Goal: Check status: Check status

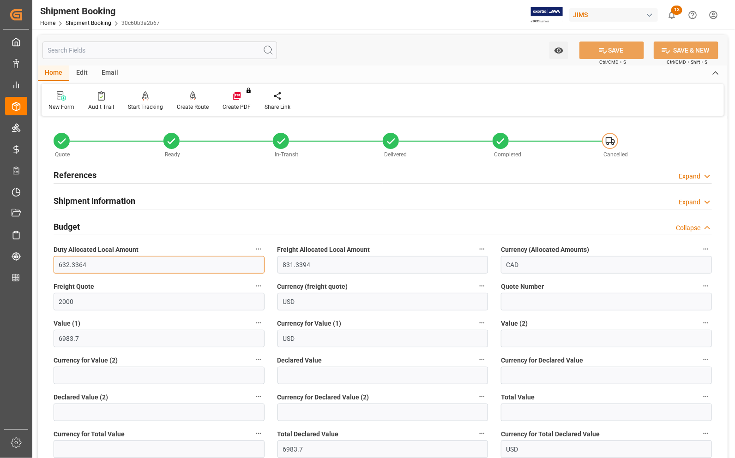
click at [123, 271] on input "632.3364" at bounding box center [159, 265] width 211 height 18
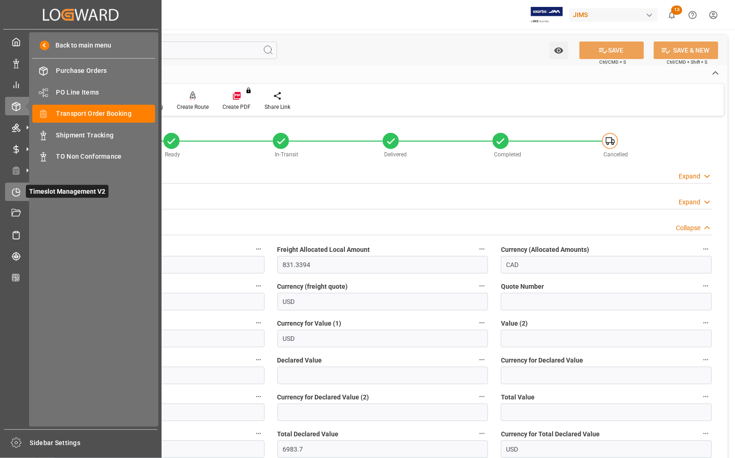
click at [16, 193] on icon at bounding box center [16, 192] width 9 height 9
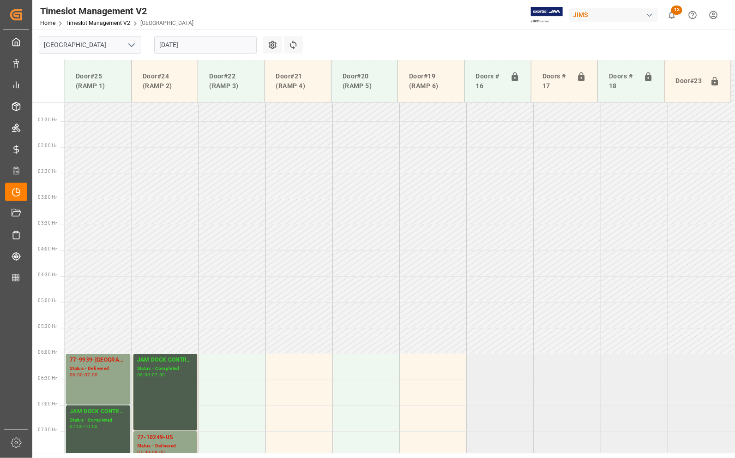
scroll to position [469, 0]
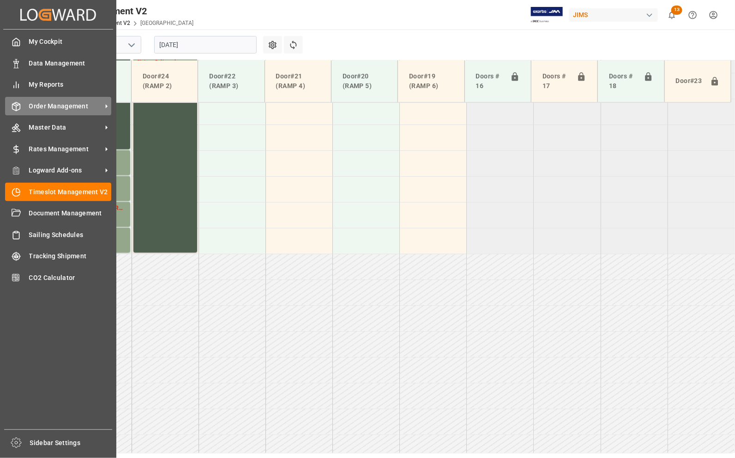
click at [35, 103] on span "Order Management" at bounding box center [65, 107] width 73 height 10
click at [43, 107] on span "Order Management" at bounding box center [65, 107] width 73 height 10
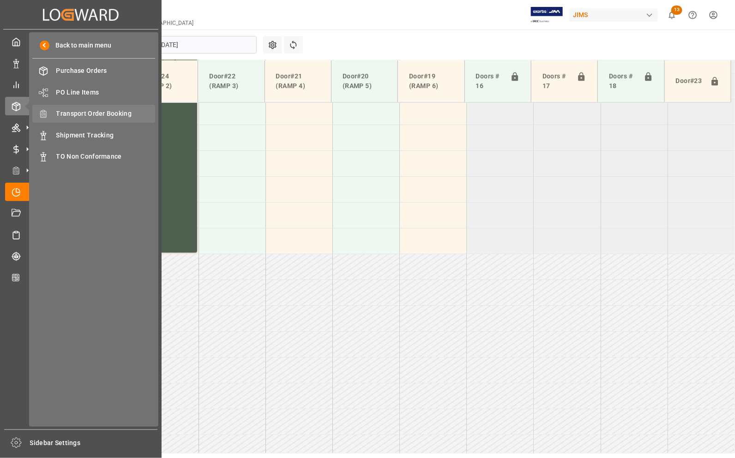
click at [93, 112] on span "Transport Order Booking" at bounding box center [105, 114] width 99 height 10
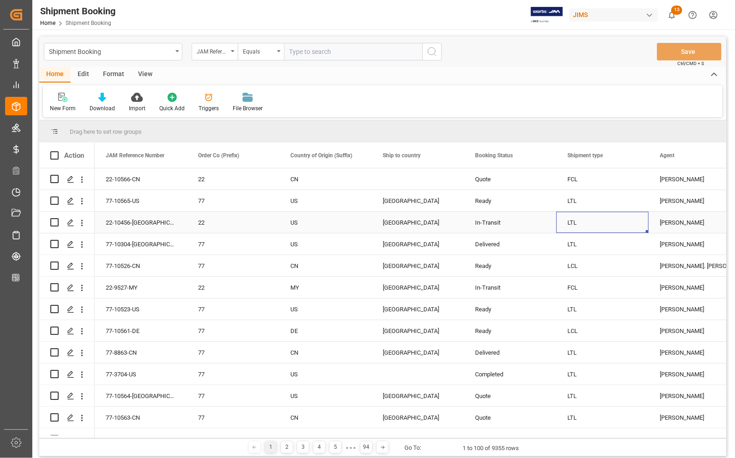
click at [591, 232] on div "LTL" at bounding box center [602, 222] width 70 height 21
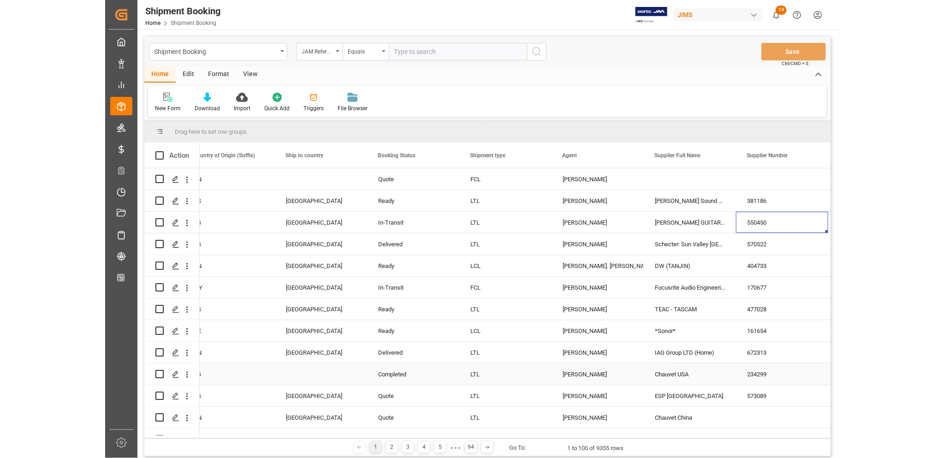
scroll to position [0, 294]
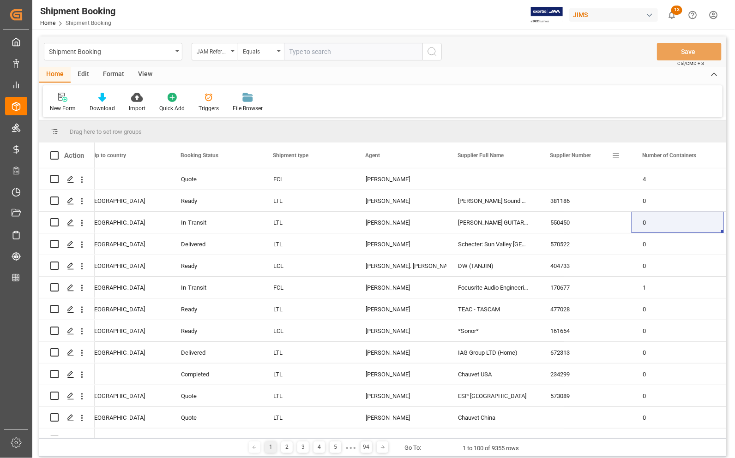
click at [608, 154] on div "Supplier Number" at bounding box center [580, 155] width 62 height 25
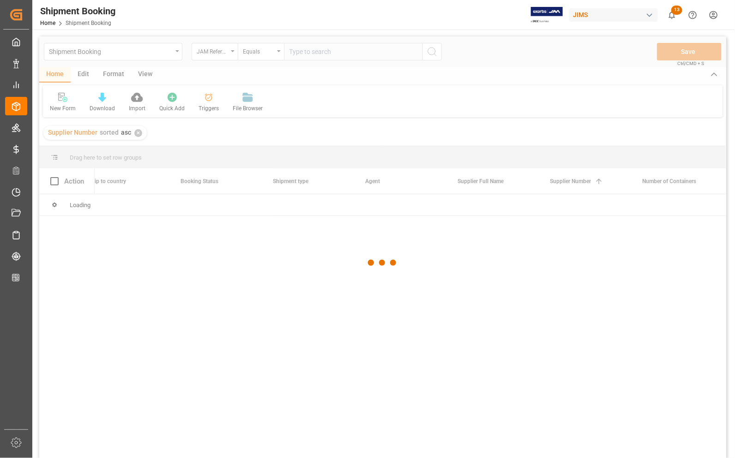
click at [591, 183] on div at bounding box center [382, 262] width 687 height 453
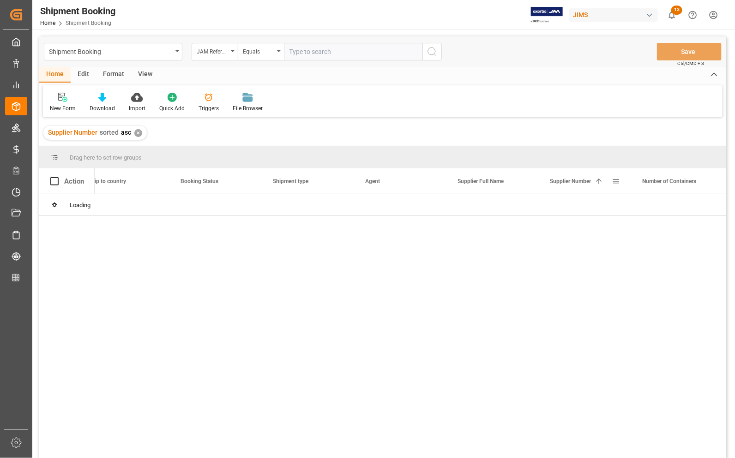
click at [616, 179] on span at bounding box center [615, 181] width 8 height 8
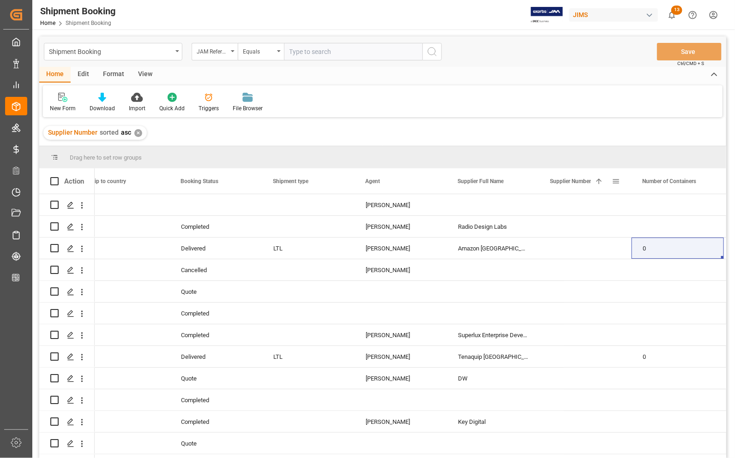
click at [616, 181] on span at bounding box center [615, 181] width 8 height 8
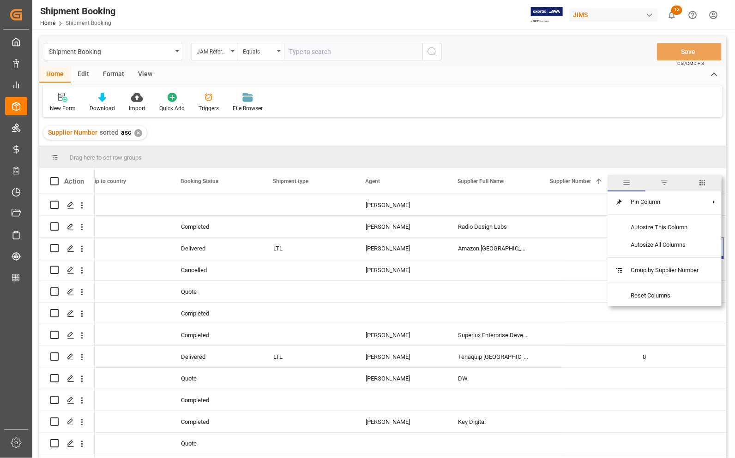
click at [667, 181] on span "filter" at bounding box center [664, 183] width 8 height 8
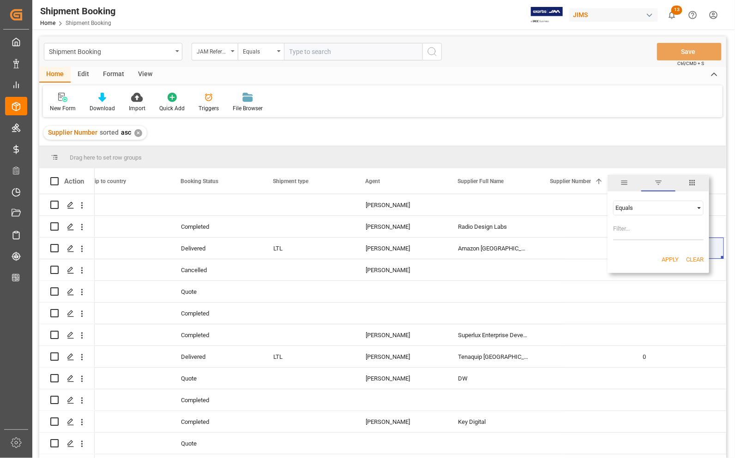
click at [629, 238] on input "Filter Value" at bounding box center [658, 231] width 90 height 18
type input "757045"
click at [672, 260] on button "Apply" at bounding box center [669, 259] width 17 height 9
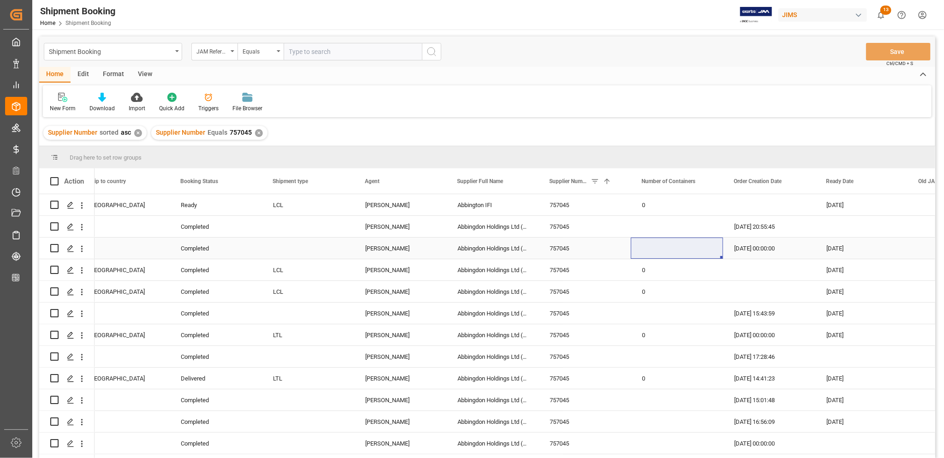
click at [639, 241] on div "Press SPACE to select this row." at bounding box center [677, 248] width 92 height 21
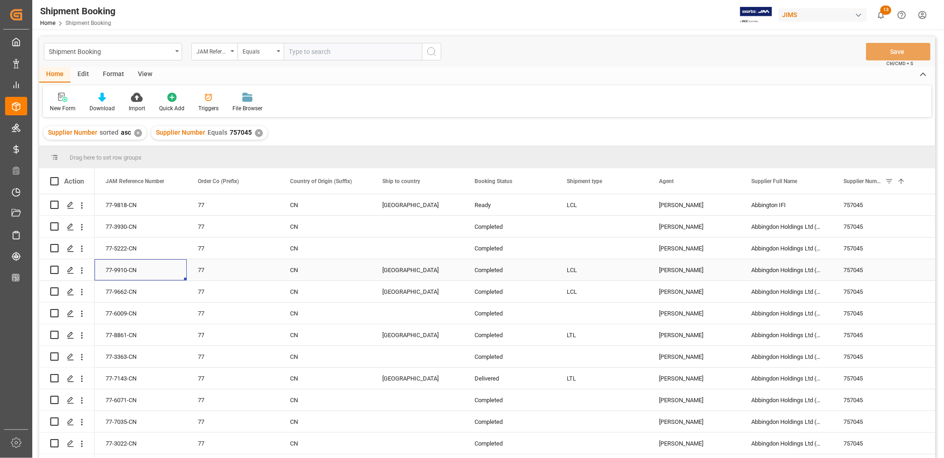
click at [114, 270] on div "77-9910-CN" at bounding box center [141, 269] width 92 height 21
click at [67, 269] on icon "Press SPACE to select this row." at bounding box center [70, 270] width 7 height 7
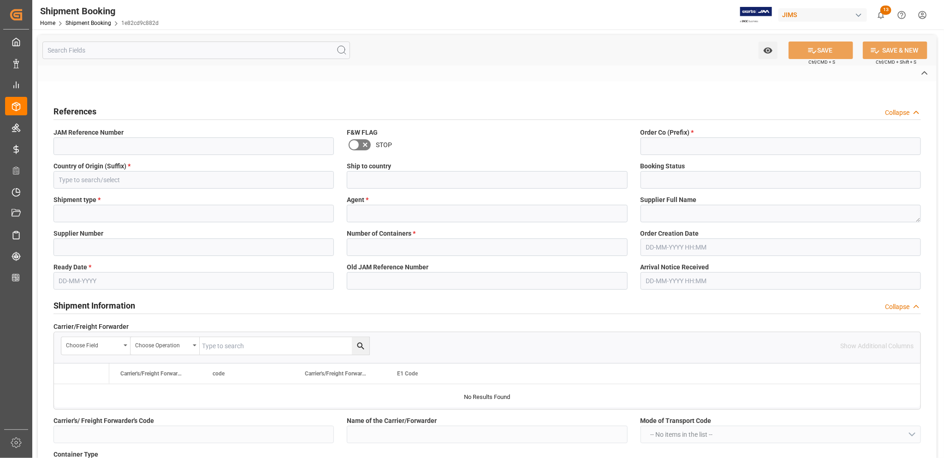
type input "CAD"
type input "USD"
type input "0"
type input "697.0229"
type input "7155.85"
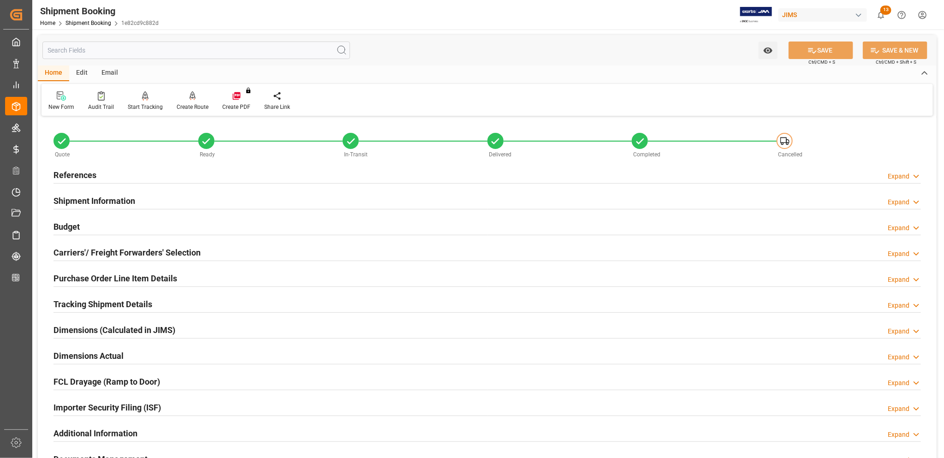
click at [62, 222] on h2 "Budget" at bounding box center [67, 227] width 26 height 12
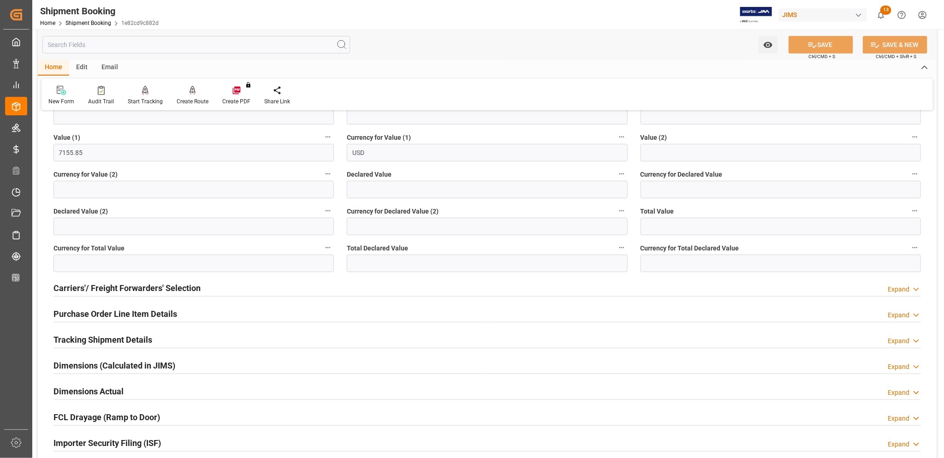
scroll to position [231, 0]
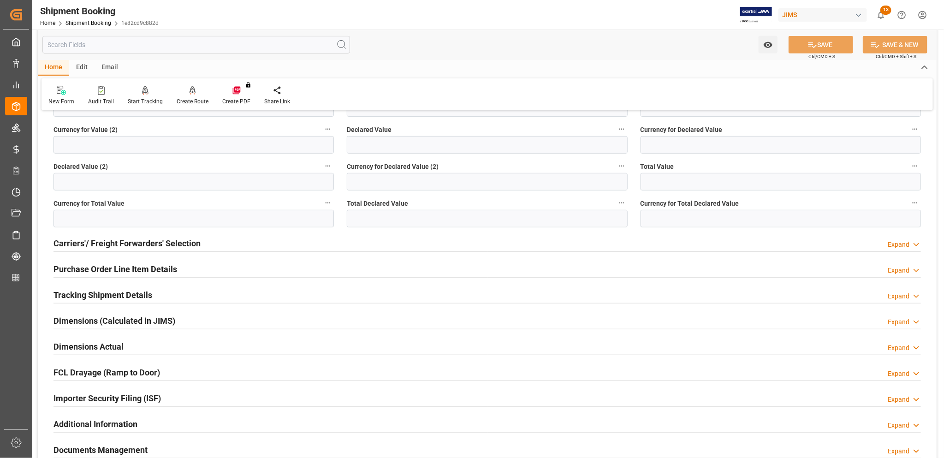
click at [109, 239] on h2 "Carriers'/ Freight Forwarders' Selection" at bounding box center [127, 243] width 147 height 12
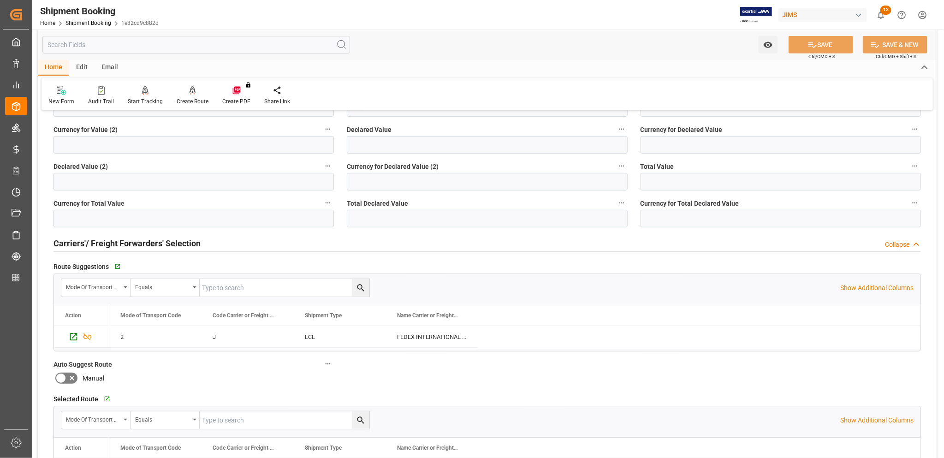
click at [111, 239] on h2 "Carriers'/ Freight Forwarders' Selection" at bounding box center [127, 243] width 147 height 12
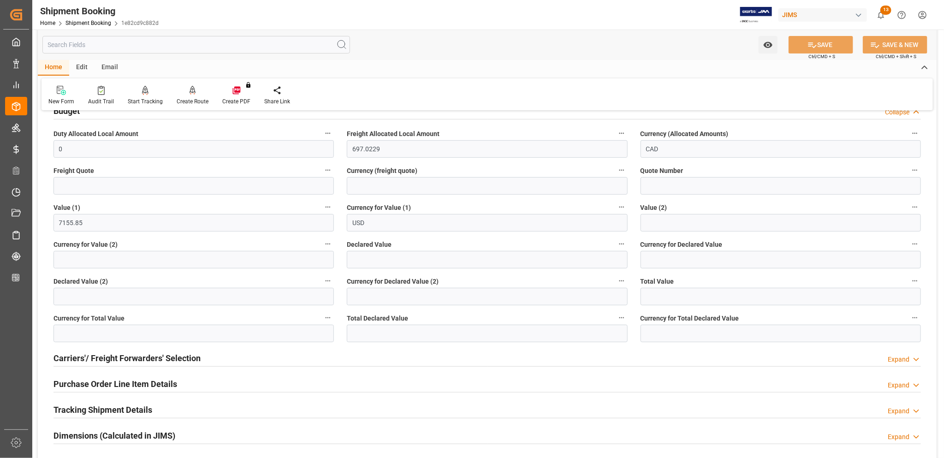
scroll to position [115, 0]
click at [388, 339] on input "text" at bounding box center [487, 334] width 281 height 18
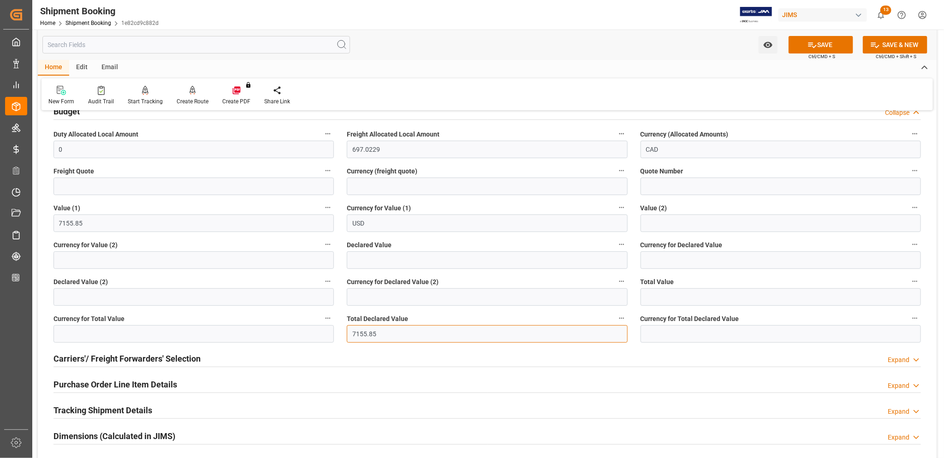
type input "7155.85"
click at [689, 334] on input at bounding box center [781, 334] width 281 height 18
type input "USD"
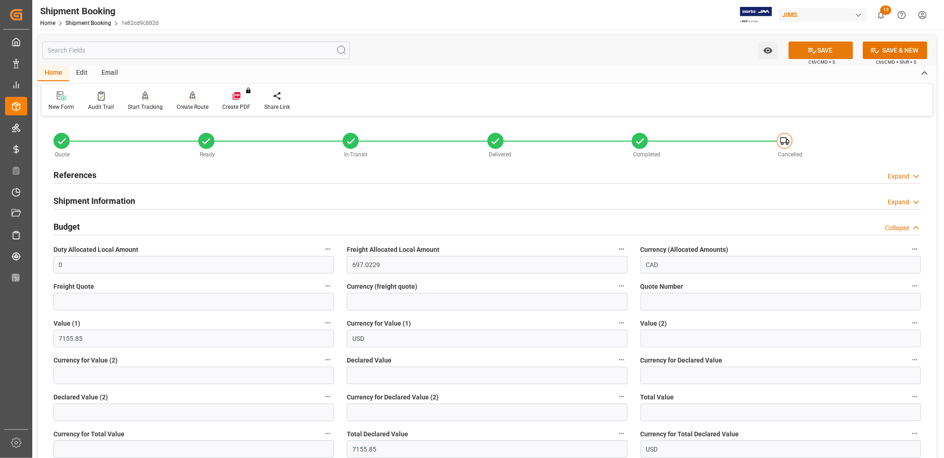
click at [734, 49] on button "SAVE" at bounding box center [821, 51] width 65 height 18
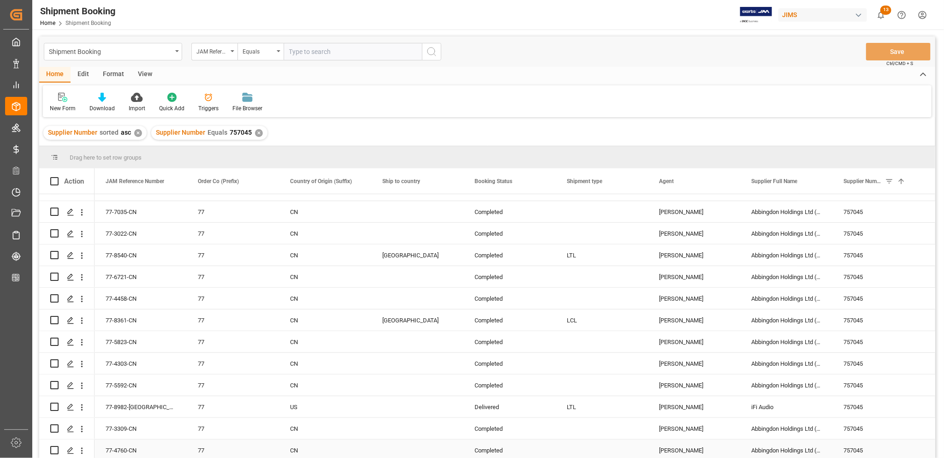
scroll to position [137, 0]
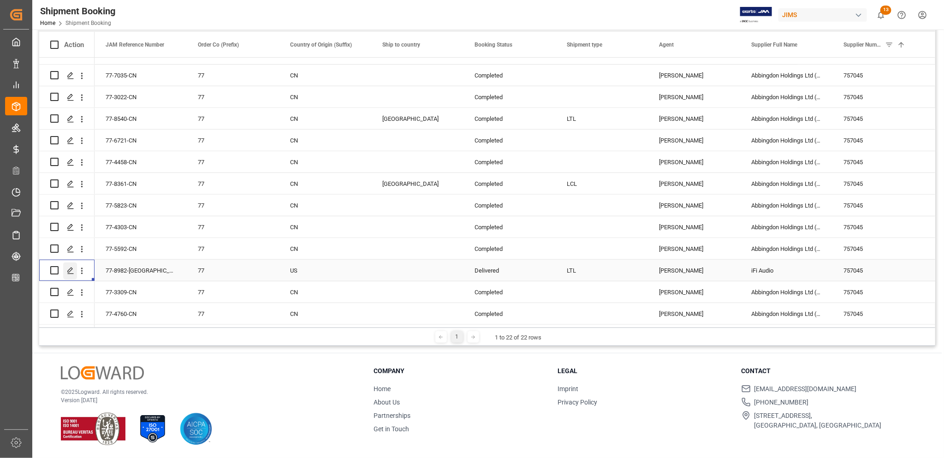
click at [70, 268] on icon "Press SPACE to select this row." at bounding box center [70, 270] width 7 height 7
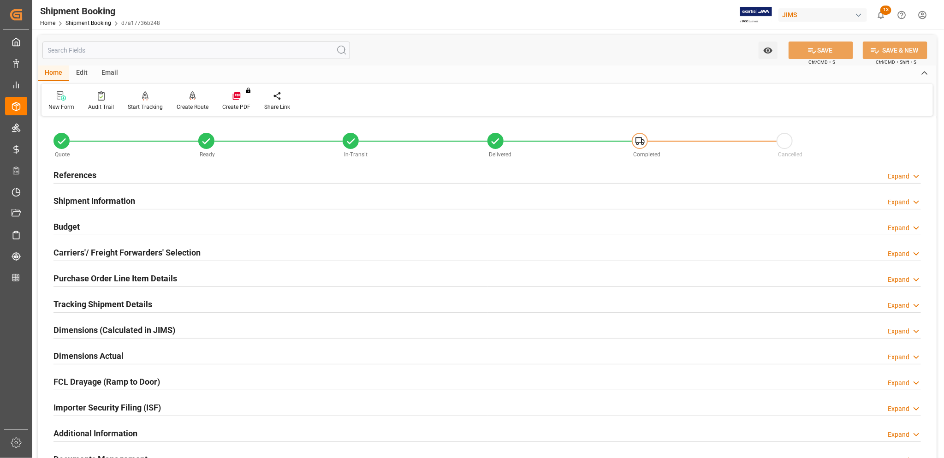
click at [78, 227] on h2 "Budget" at bounding box center [67, 227] width 26 height 12
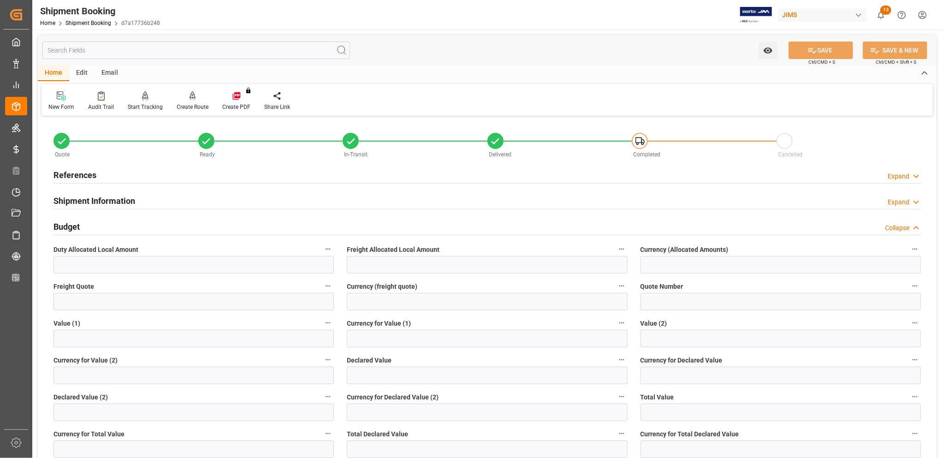
click at [83, 173] on h2 "References" at bounding box center [75, 175] width 43 height 12
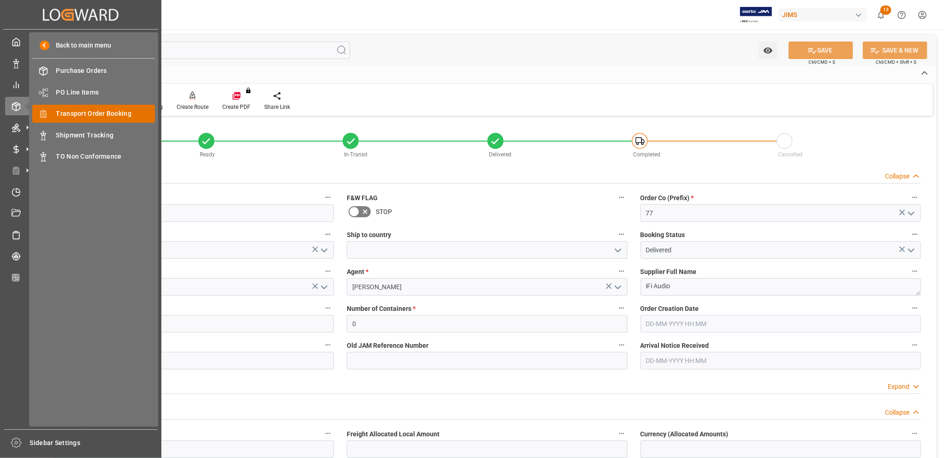
click at [72, 114] on span "Transport Order Booking" at bounding box center [105, 114] width 99 height 10
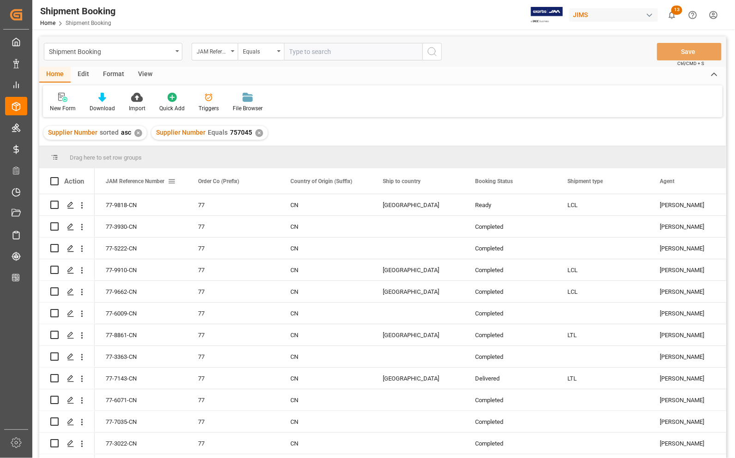
click at [147, 173] on div "JAM Reference Number" at bounding box center [137, 180] width 62 height 25
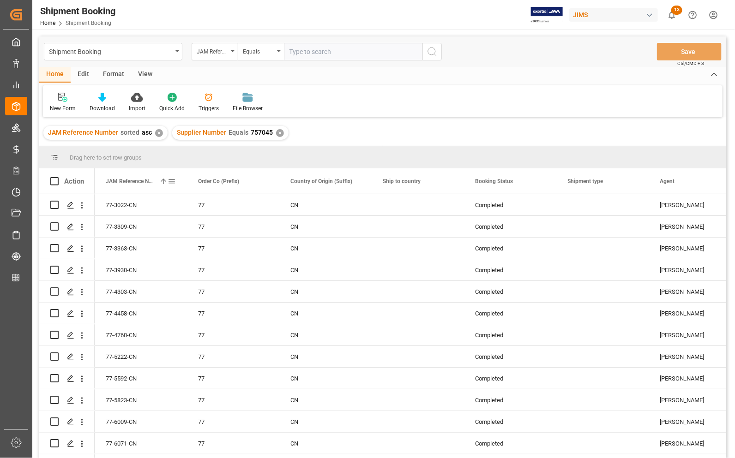
click at [142, 173] on div "JAM Reference Number 1" at bounding box center [137, 180] width 62 height 25
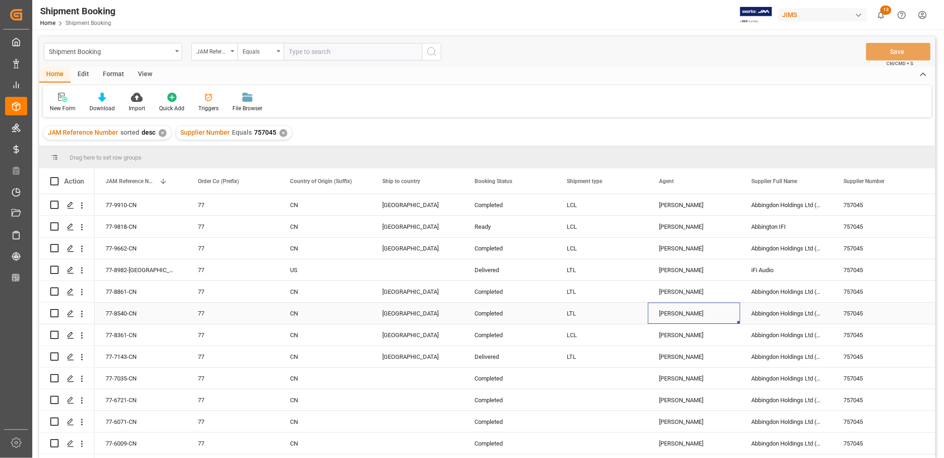
click at [714, 312] on div "[PERSON_NAME]" at bounding box center [694, 313] width 70 height 21
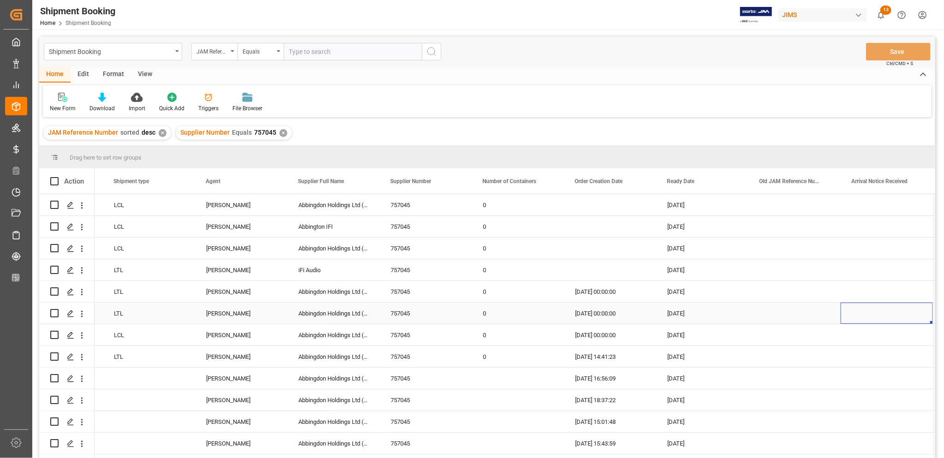
scroll to position [0, 730]
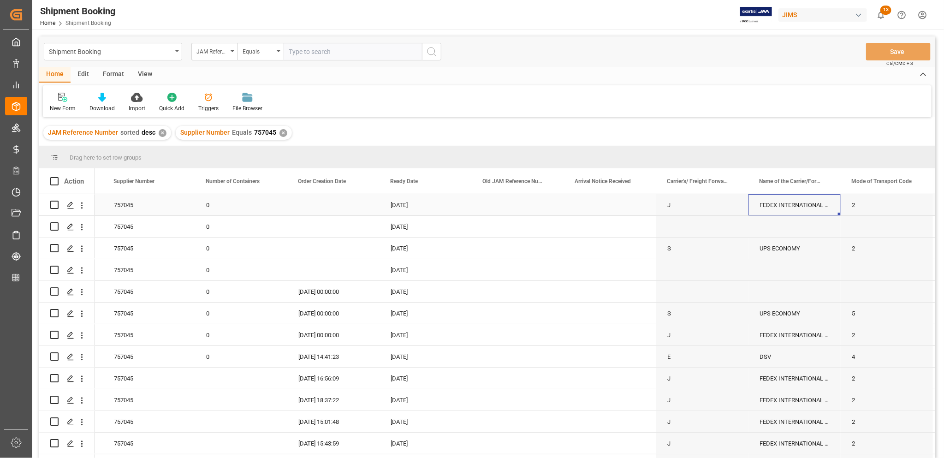
click at [734, 205] on div "FEDEX INTERNATIONAL ECONOMY" at bounding box center [795, 204] width 92 height 21
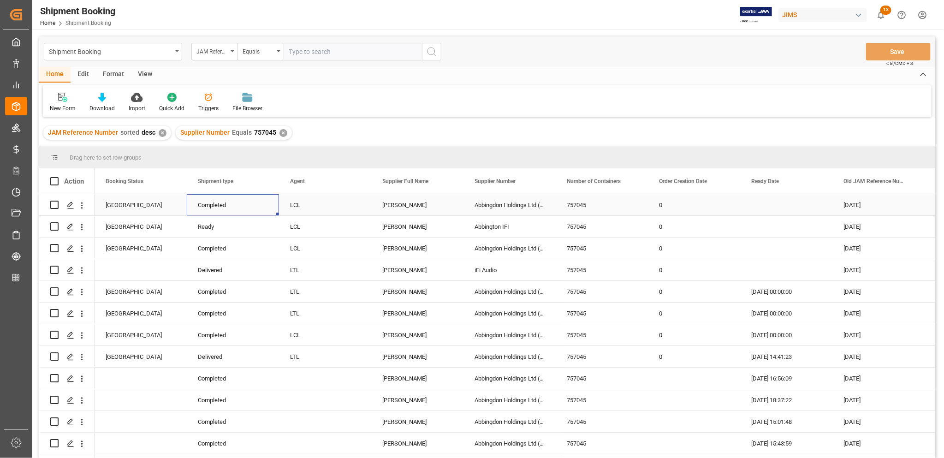
scroll to position [0, 0]
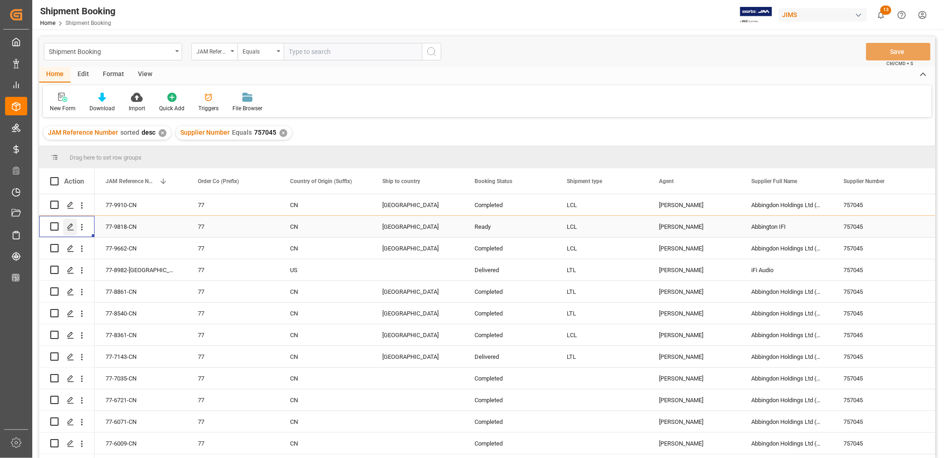
click at [68, 227] on polygon "Press SPACE to select this row." at bounding box center [70, 226] width 5 height 5
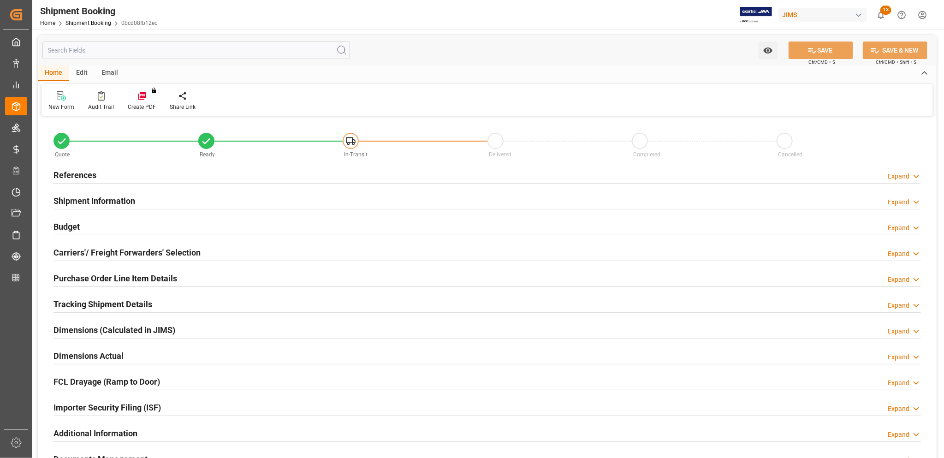
type input "0"
type input "18-08-2025"
click at [90, 252] on h2 "Carriers'/ Freight Forwarders' Selection" at bounding box center [127, 252] width 147 height 12
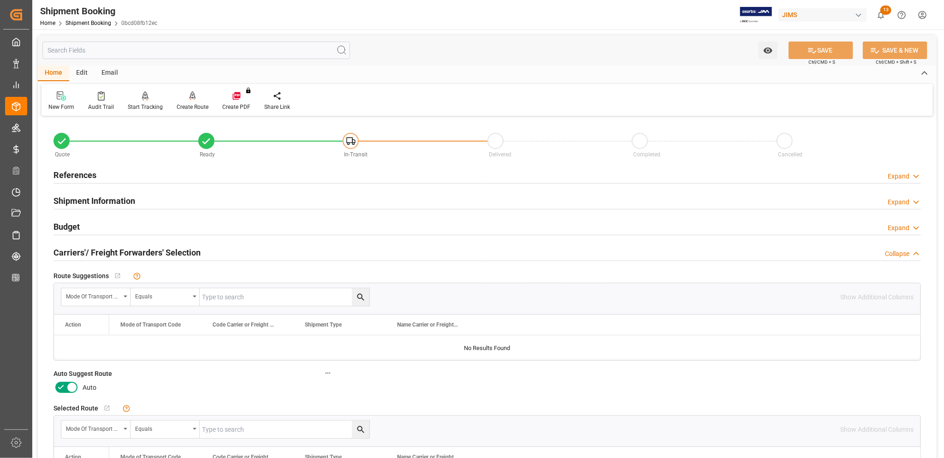
click at [90, 252] on h2 "Carriers'/ Freight Forwarders' Selection" at bounding box center [127, 252] width 147 height 12
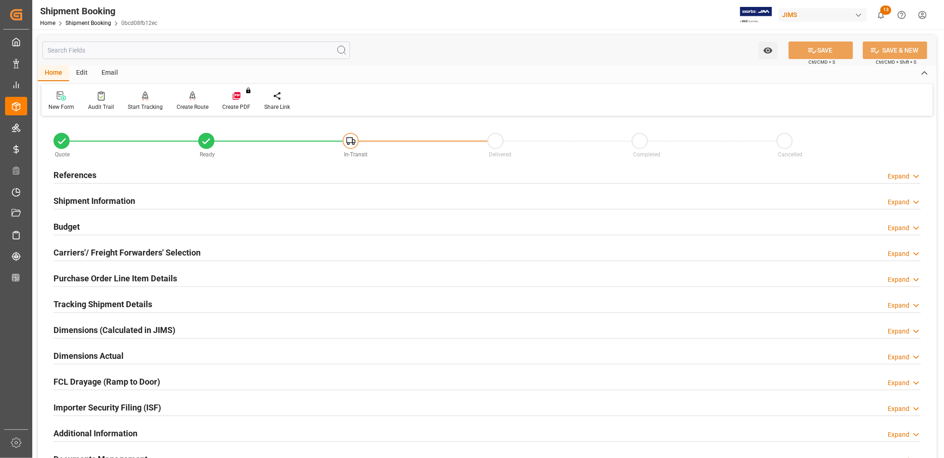
click at [70, 171] on h2 "References" at bounding box center [75, 175] width 43 height 12
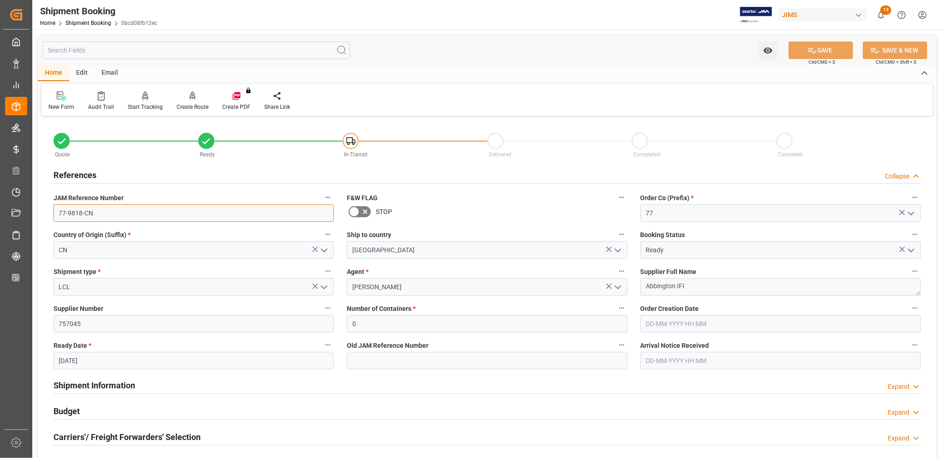
drag, startPoint x: 94, startPoint y: 215, endPoint x: 56, endPoint y: 213, distance: 37.9
click at [56, 213] on input "77-9818-CN" at bounding box center [194, 213] width 281 height 18
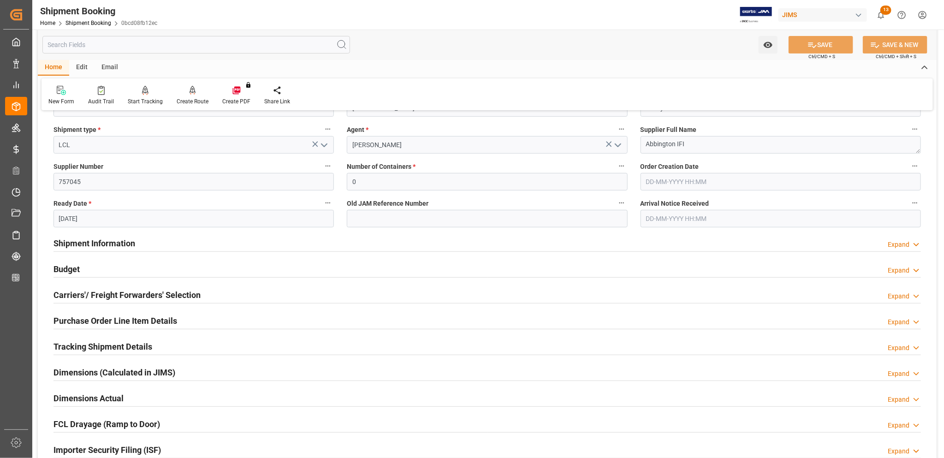
scroll to position [173, 0]
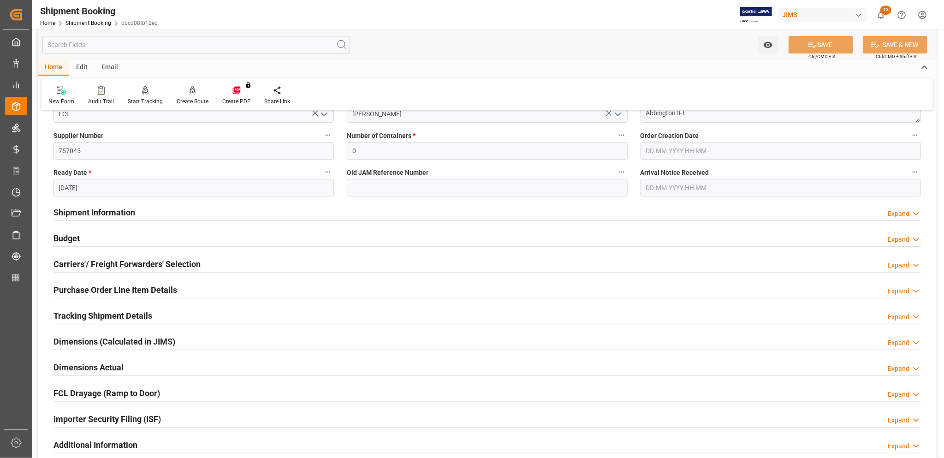
click at [115, 263] on h2 "Carriers'/ Freight Forwarders' Selection" at bounding box center [127, 264] width 147 height 12
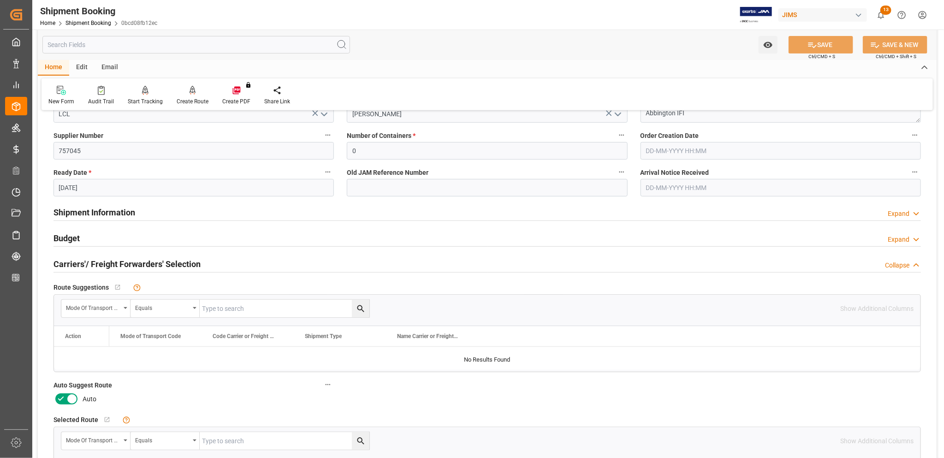
click at [115, 263] on h2 "Carriers'/ Freight Forwarders' Selection" at bounding box center [127, 264] width 147 height 12
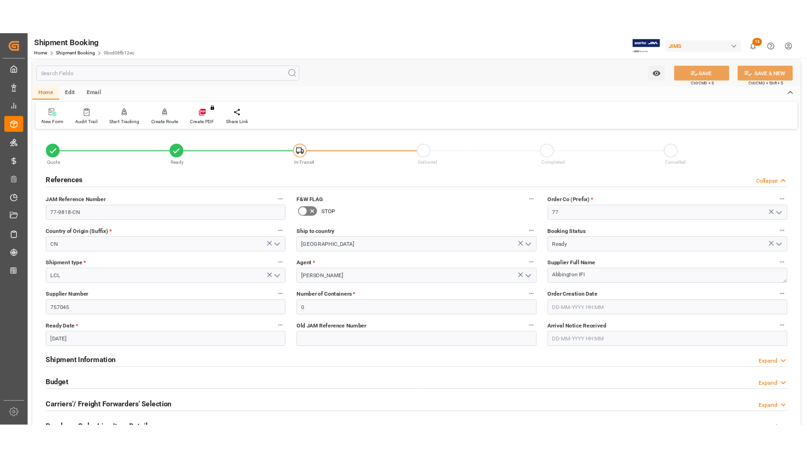
scroll to position [0, 0]
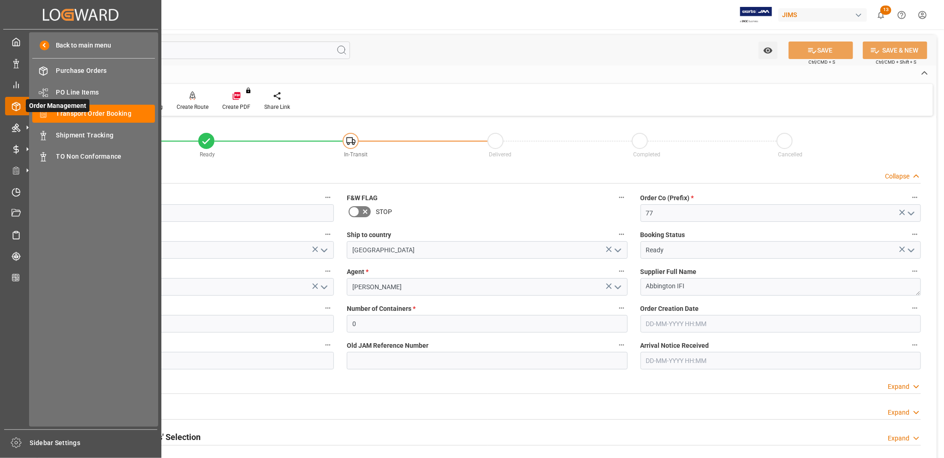
click at [72, 111] on span "Order Management" at bounding box center [58, 105] width 64 height 13
click at [91, 113] on span "Transport Order Booking" at bounding box center [105, 114] width 99 height 10
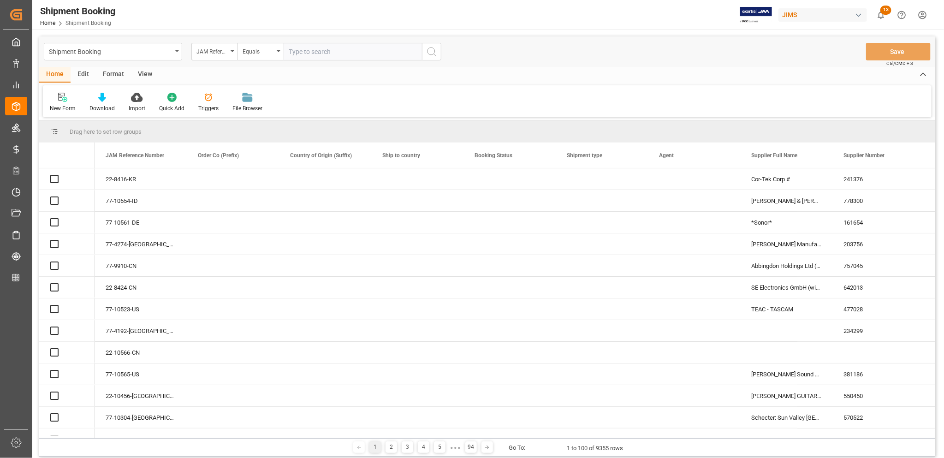
click at [342, 52] on input "text" at bounding box center [353, 52] width 138 height 18
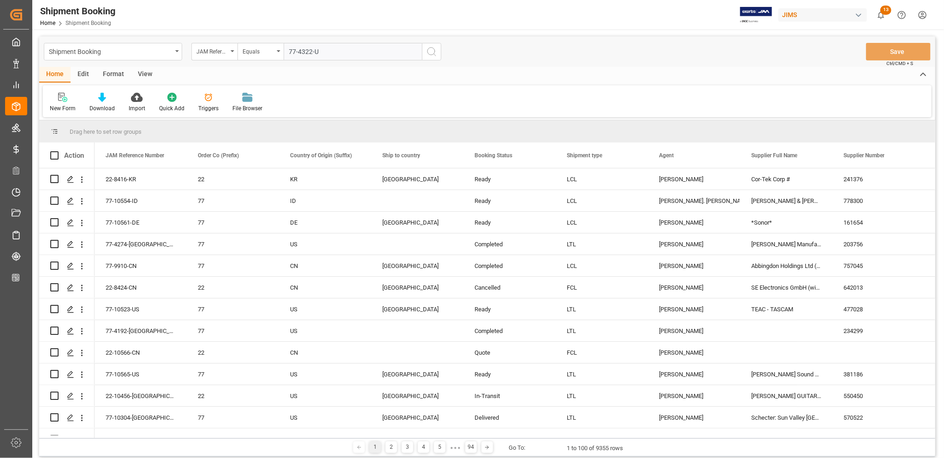
type input "77-4322-US"
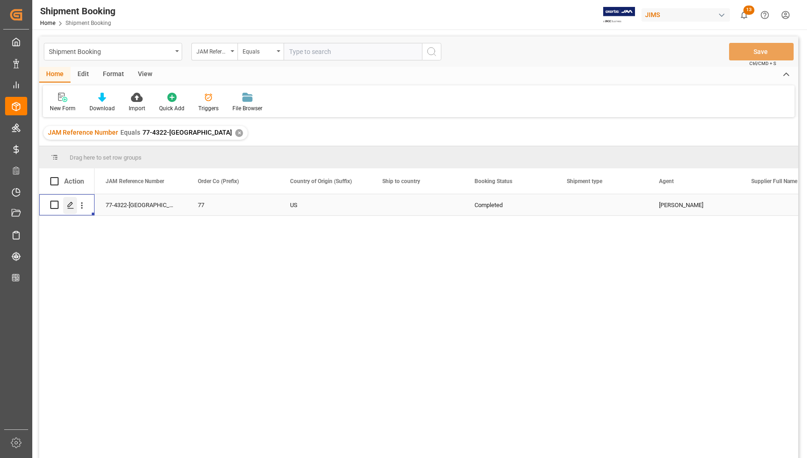
click at [69, 206] on icon "Press SPACE to select this row." at bounding box center [70, 205] width 7 height 7
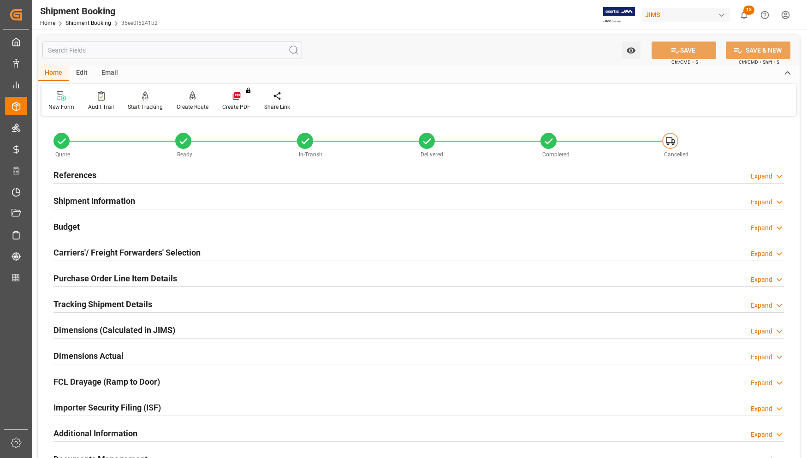
type input "22-07-2024 16:05"
click at [72, 175] on h2 "References" at bounding box center [75, 175] width 43 height 12
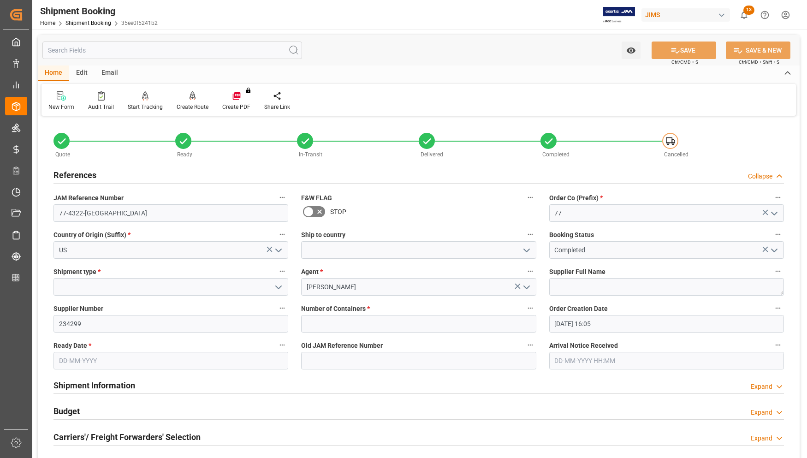
click at [72, 175] on h2 "References" at bounding box center [75, 175] width 43 height 12
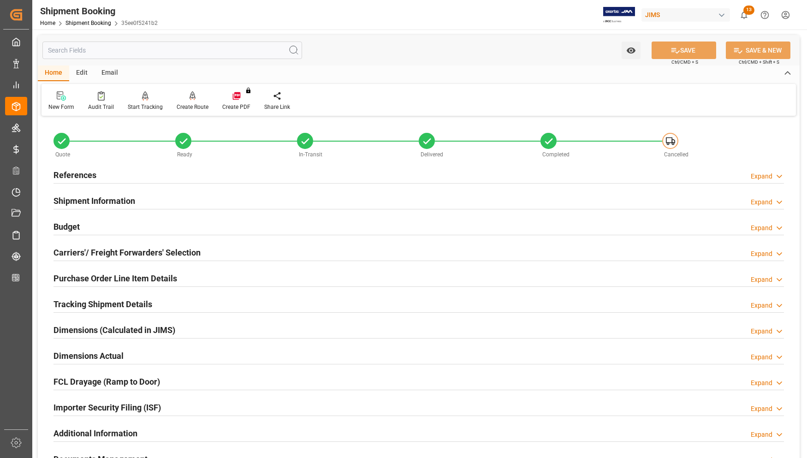
click at [65, 224] on h2 "Budget" at bounding box center [67, 227] width 26 height 12
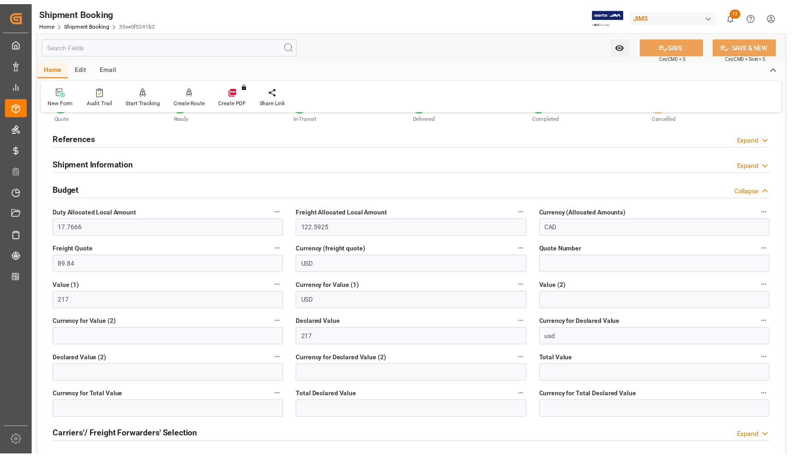
scroll to position [58, 0]
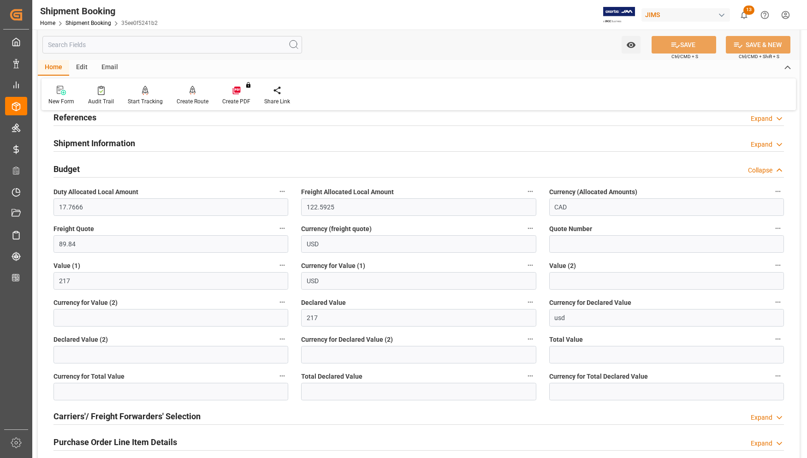
click at [61, 166] on h2 "Budget" at bounding box center [67, 169] width 26 height 12
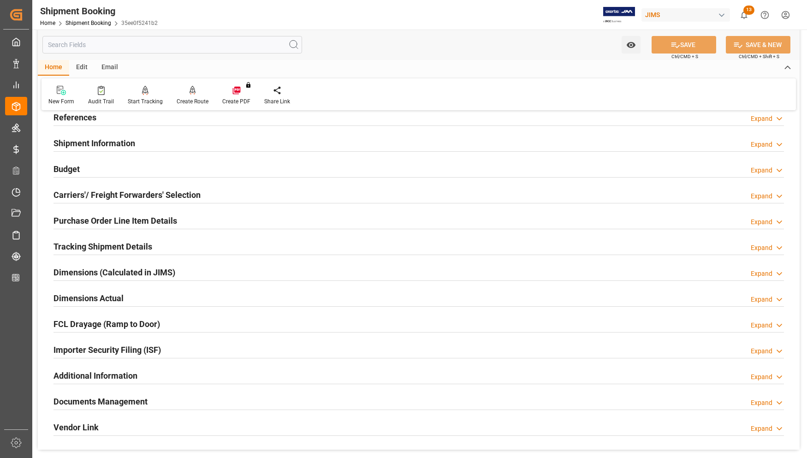
click at [81, 221] on h2 "Purchase Order Line Item Details" at bounding box center [116, 221] width 124 height 12
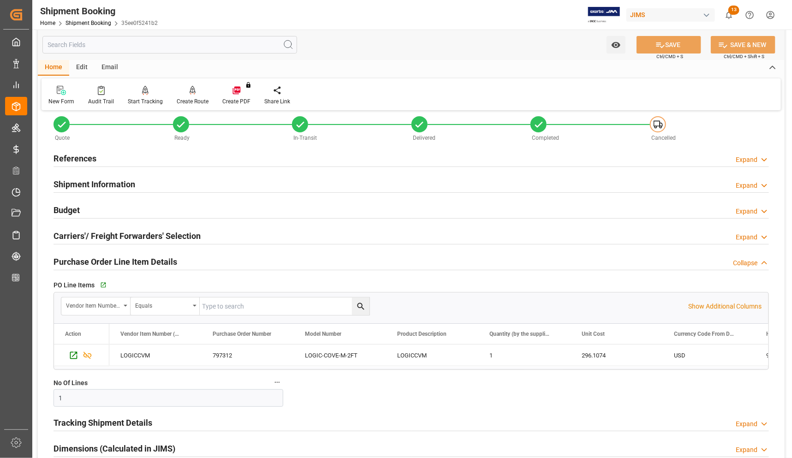
scroll to position [0, 0]
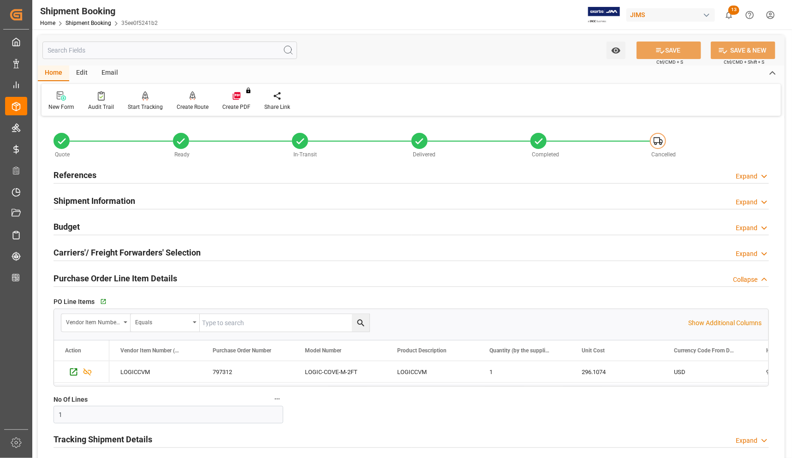
click at [71, 171] on h2 "References" at bounding box center [75, 175] width 43 height 12
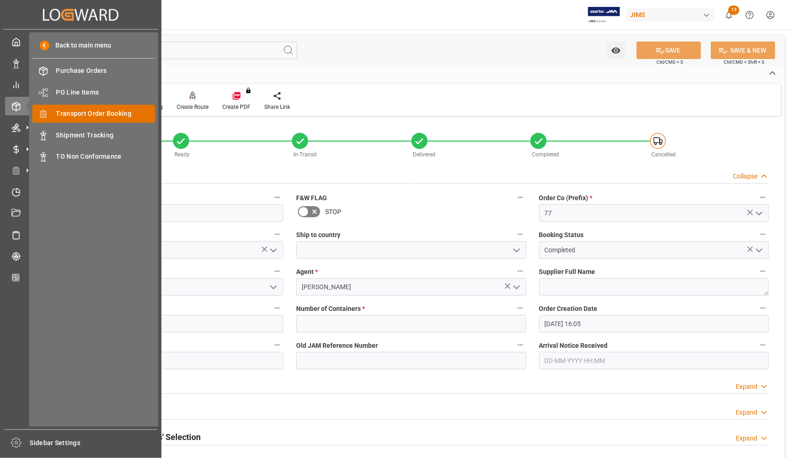
click at [70, 112] on span "Transport Order Booking" at bounding box center [105, 114] width 99 height 10
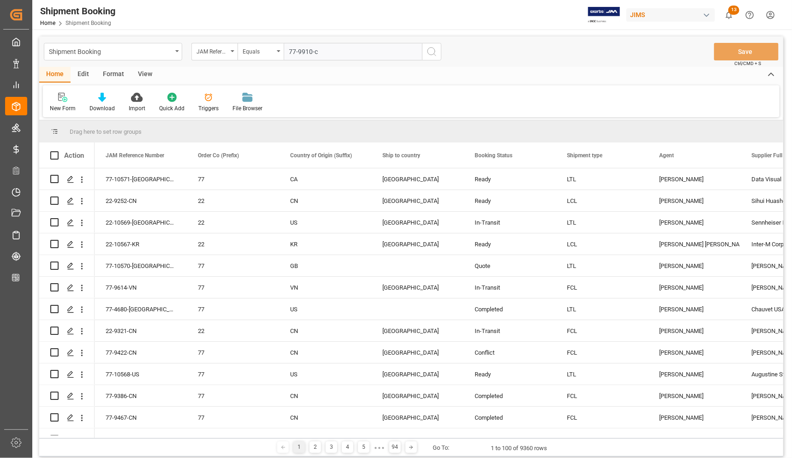
type input "77-9910-cn"
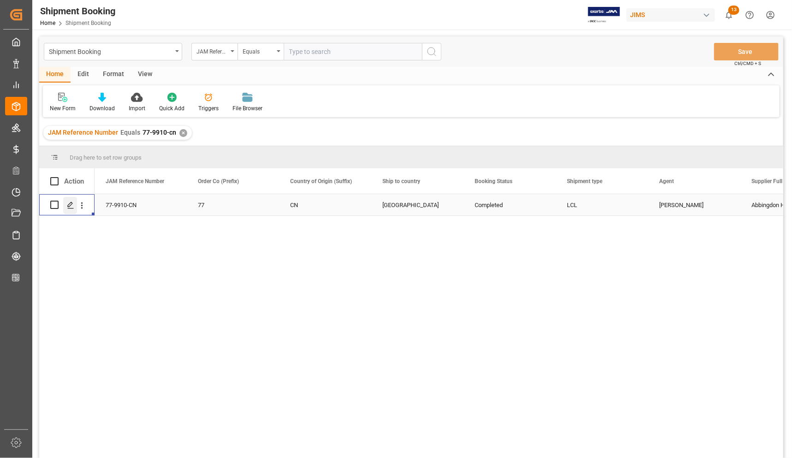
click at [71, 204] on icon "Press SPACE to select this row." at bounding box center [70, 205] width 7 height 7
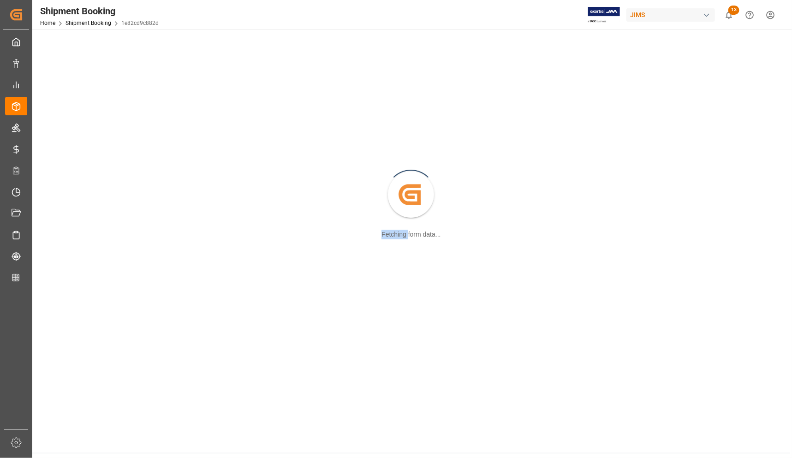
click at [70, 204] on div "Created by potrace 1.15, written by Peter Selinger 2001-2017 Fetching form data…" at bounding box center [411, 195] width 747 height 321
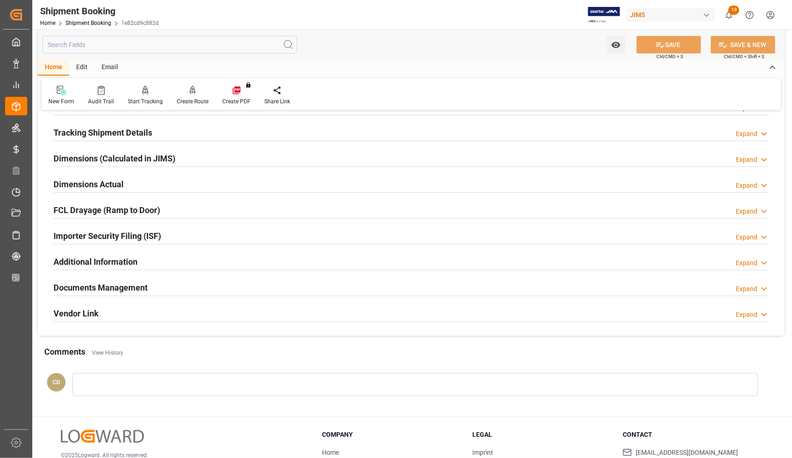
scroll to position [173, 0]
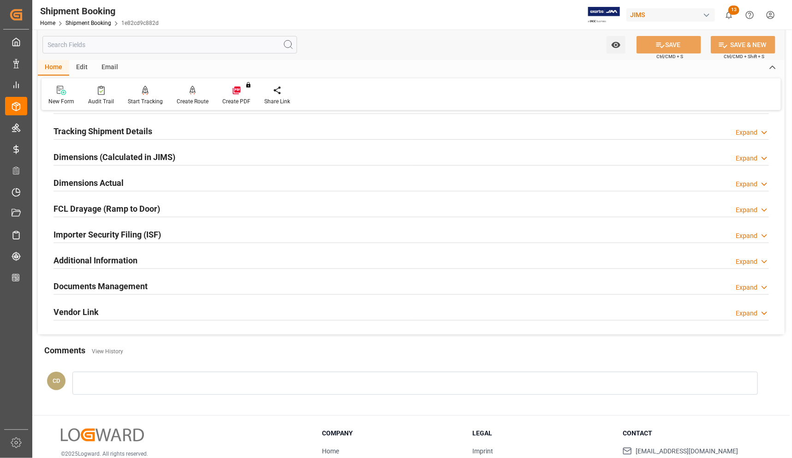
click at [82, 287] on h2 "Documents Management" at bounding box center [101, 286] width 94 height 12
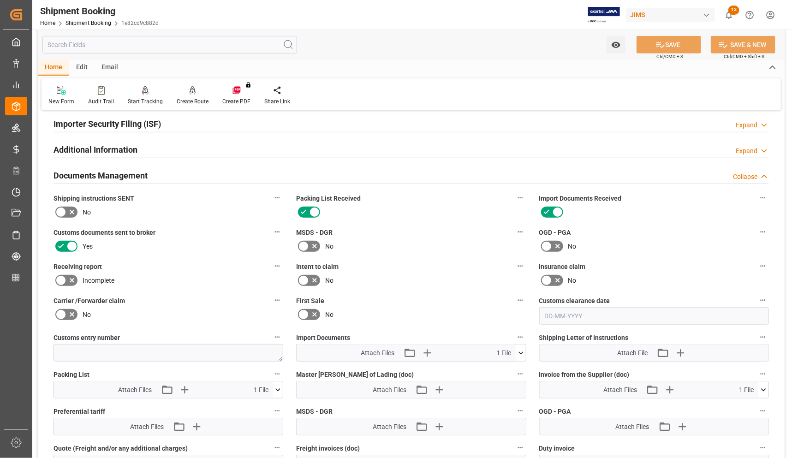
scroll to position [288, 0]
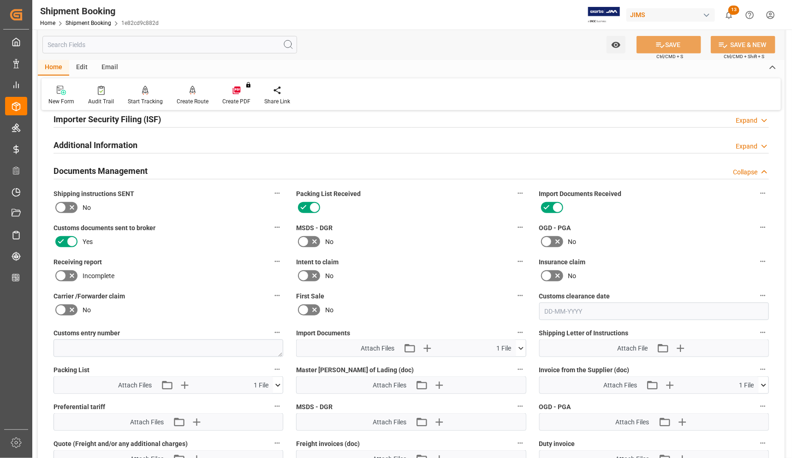
click at [518, 344] on icon at bounding box center [521, 349] width 10 height 10
click at [495, 363] on icon at bounding box center [497, 366] width 10 height 10
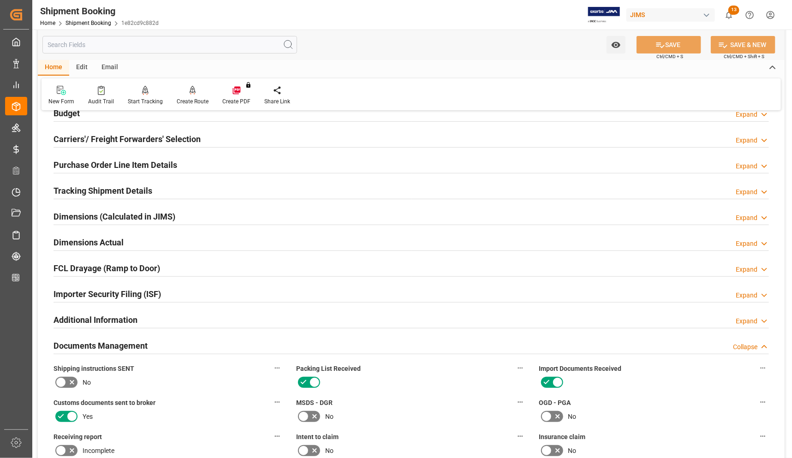
scroll to position [0, 0]
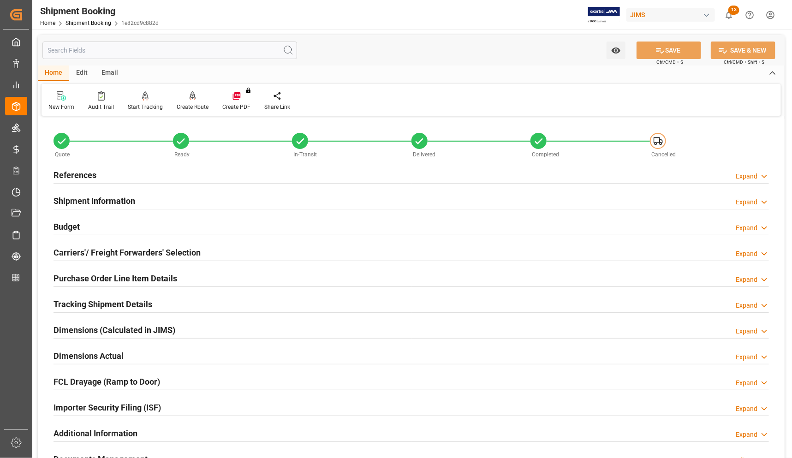
click at [72, 173] on h2 "References" at bounding box center [75, 175] width 43 height 12
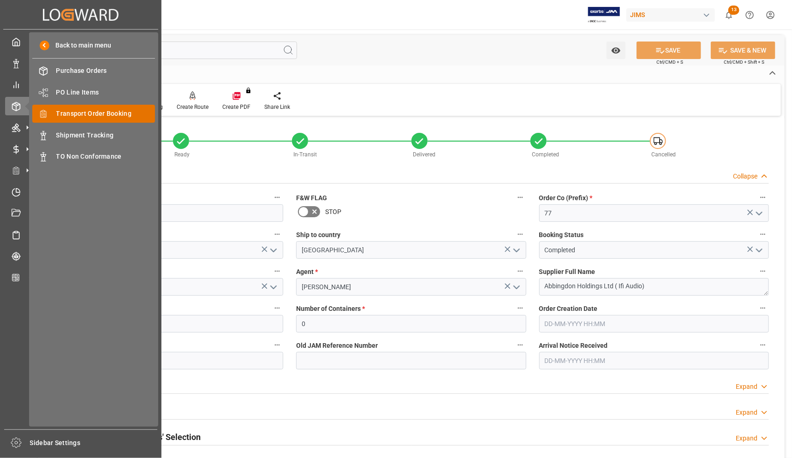
click at [67, 113] on span "Transport Order Booking" at bounding box center [105, 114] width 99 height 10
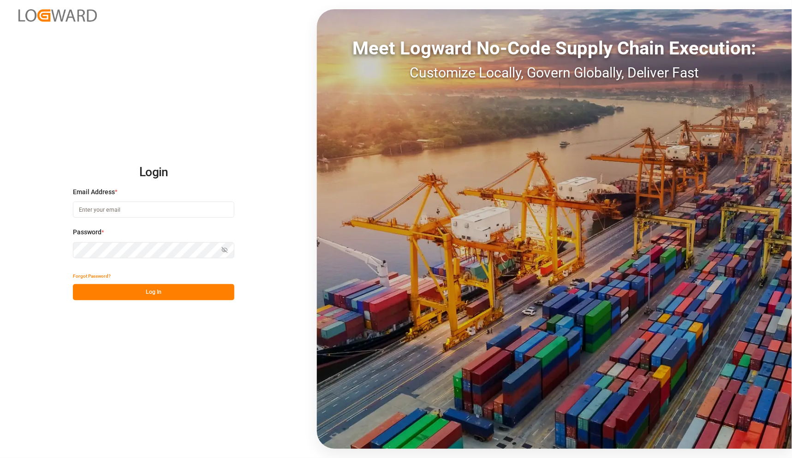
click at [114, 206] on input at bounding box center [153, 210] width 161 height 16
type input "catherine.danielson@jamindustries.com"
click at [139, 285] on button "Log In" at bounding box center [153, 292] width 161 height 16
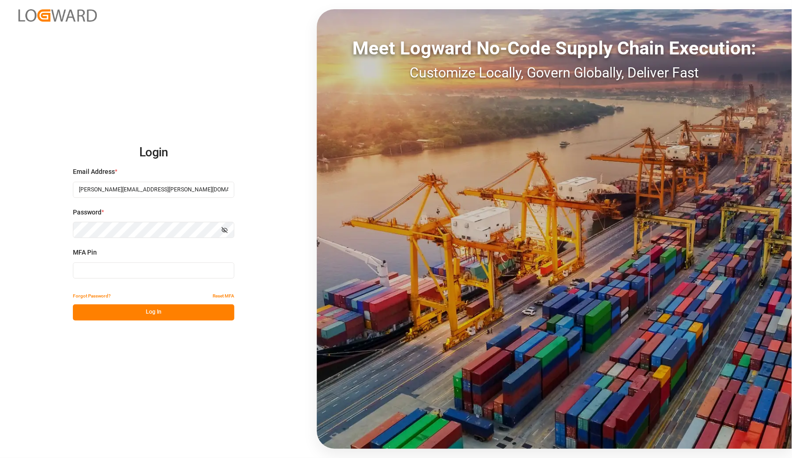
click at [107, 268] on input at bounding box center [153, 271] width 161 height 16
type input "603754"
click at [143, 315] on button "Log In" at bounding box center [153, 313] width 161 height 16
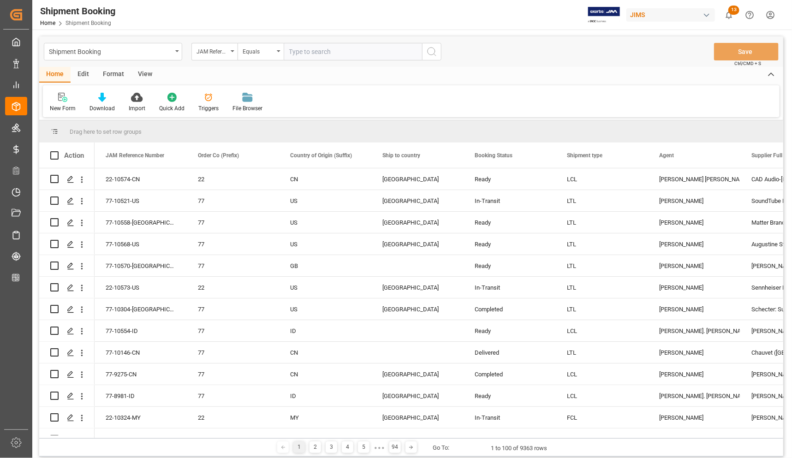
click at [359, 53] on input "text" at bounding box center [353, 52] width 138 height 18
type input "77-10230-CN"
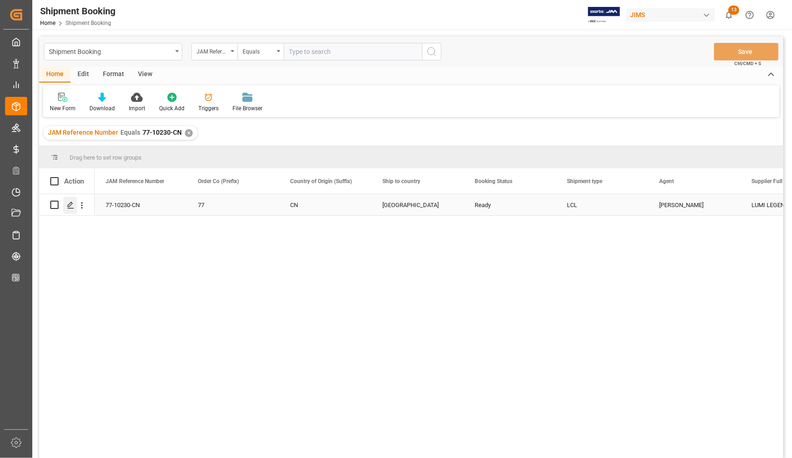
click at [67, 208] on icon "Press SPACE to select this row." at bounding box center [70, 205] width 7 height 7
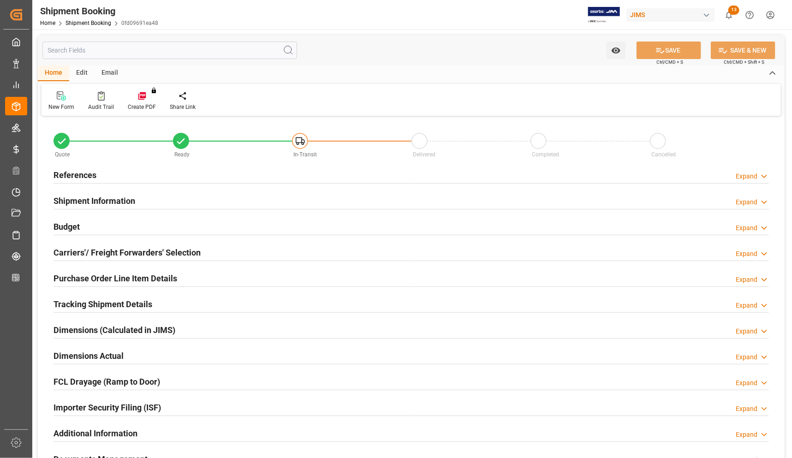
type input "0"
type input "1022.1819"
type input "6222"
click at [70, 224] on h2 "Budget" at bounding box center [67, 227] width 26 height 12
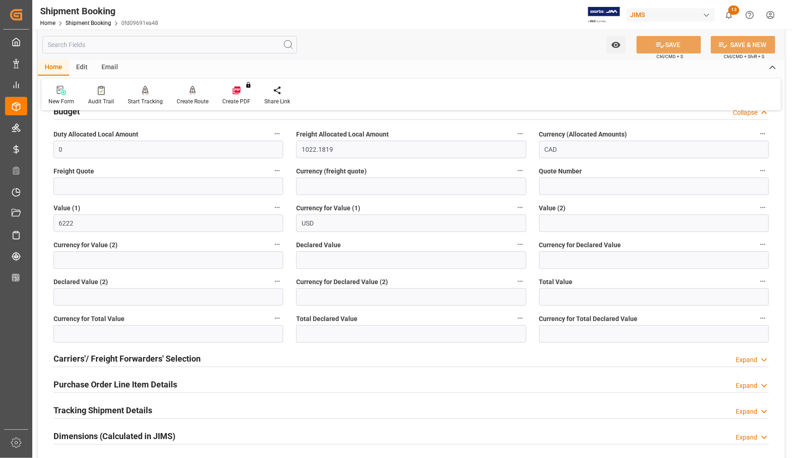
scroll to position [173, 0]
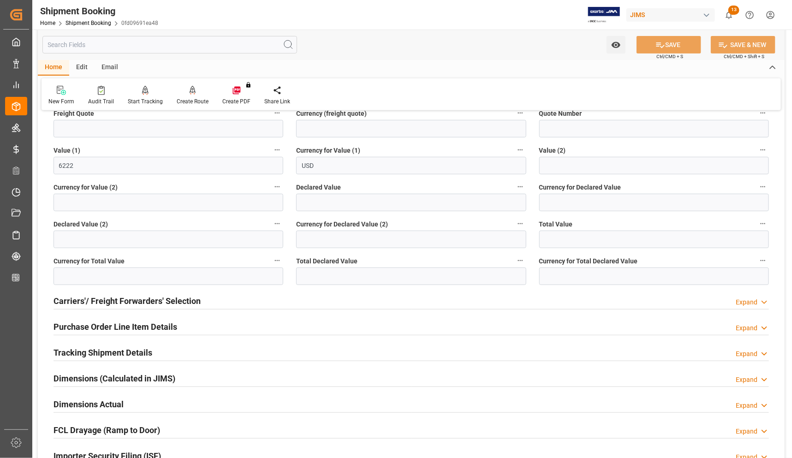
click at [123, 300] on h2 "Carriers'/ Freight Forwarders' Selection" at bounding box center [127, 301] width 147 height 12
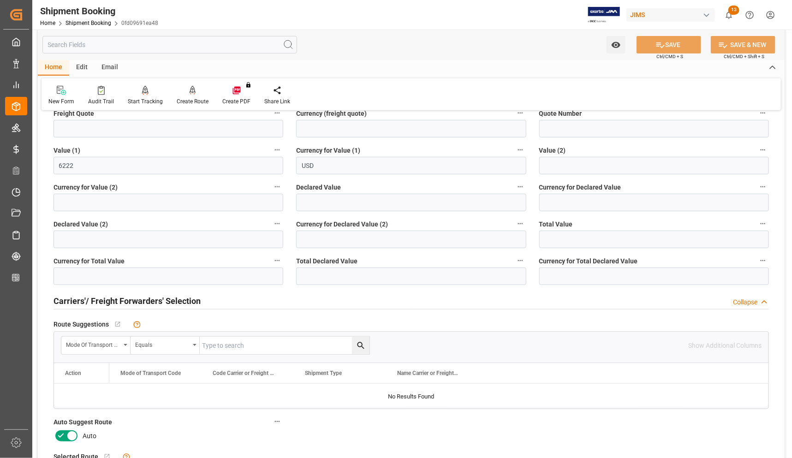
click at [67, 435] on icon at bounding box center [71, 435] width 11 height 11
click at [0, 0] on input "checkbox" at bounding box center [0, 0] width 0 height 0
click at [650, 47] on button "SAVE" at bounding box center [669, 45] width 65 height 18
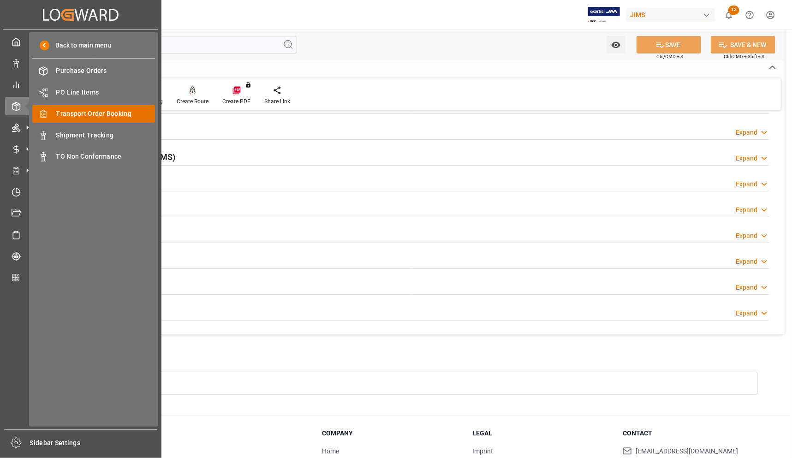
click at [50, 113] on div "Transport Order Booking Transport Order Booking" at bounding box center [93, 114] width 123 height 18
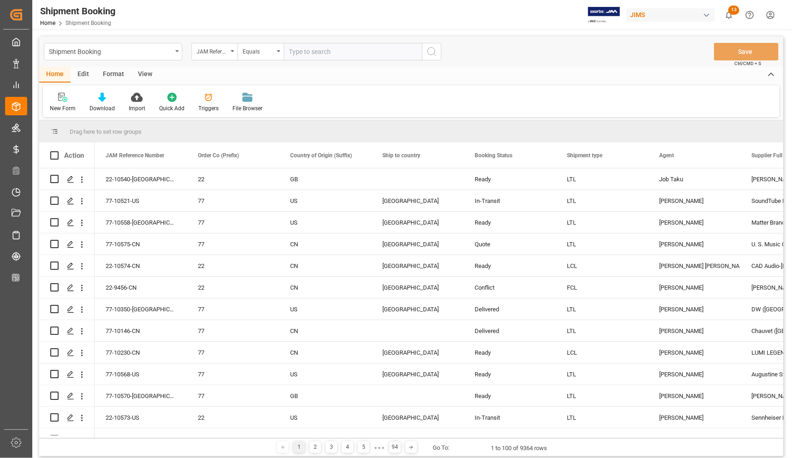
click at [347, 52] on input "text" at bounding box center [353, 52] width 138 height 18
type input "77-9793-CN"
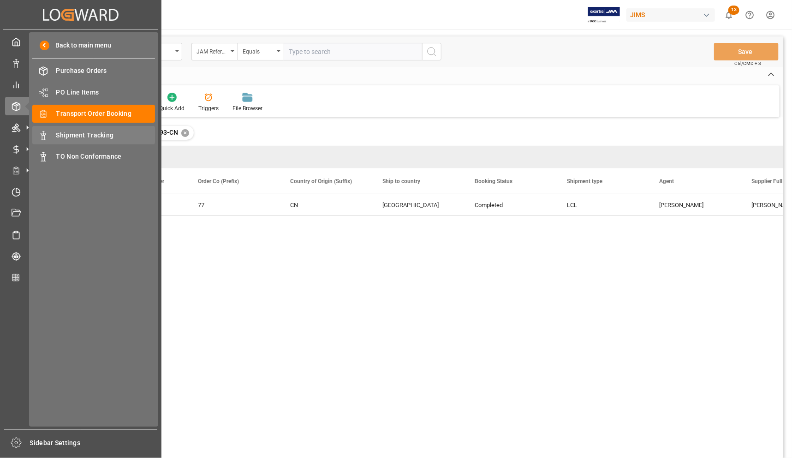
click at [56, 131] on span "Shipment Tracking" at bounding box center [105, 136] width 99 height 10
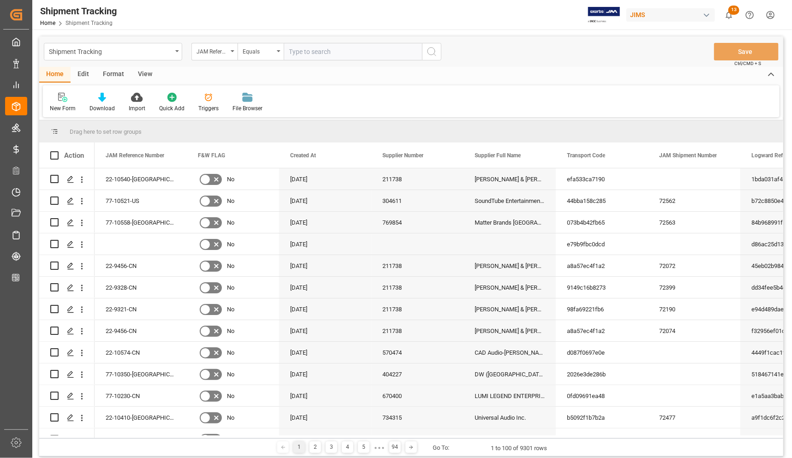
click at [323, 52] on input "text" at bounding box center [353, 52] width 138 height 18
type input "77-9793-CN"
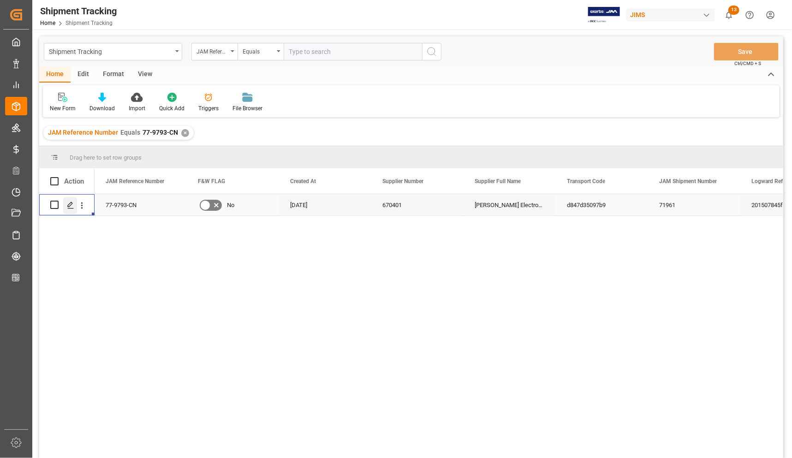
click at [72, 202] on icon "Press SPACE to select this row." at bounding box center [70, 205] width 7 height 7
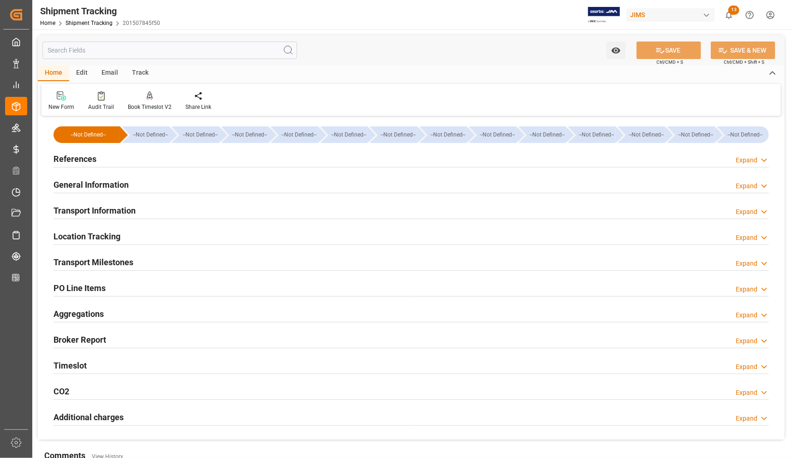
type input "[DATE] 00:00"
type input "[DATE]"
type input "[DATE] 00:00"
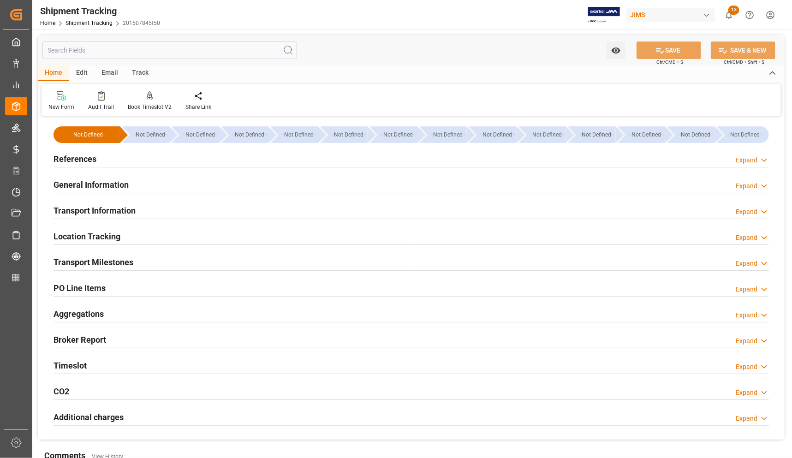
click at [93, 262] on h2 "Transport Milestones" at bounding box center [94, 262] width 80 height 12
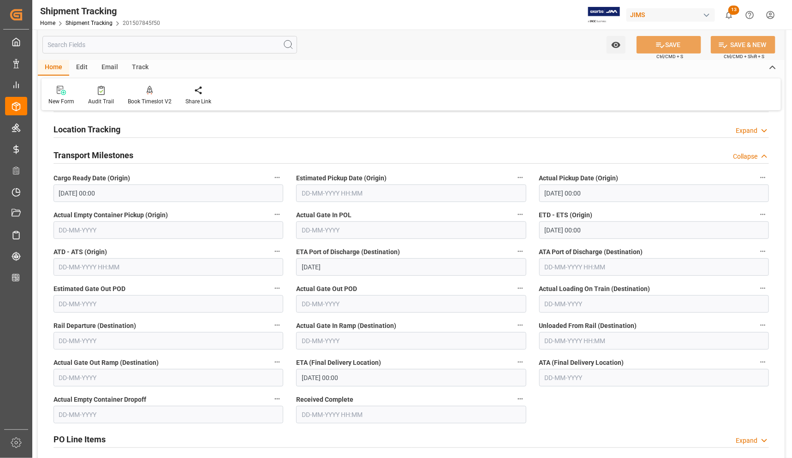
scroll to position [173, 0]
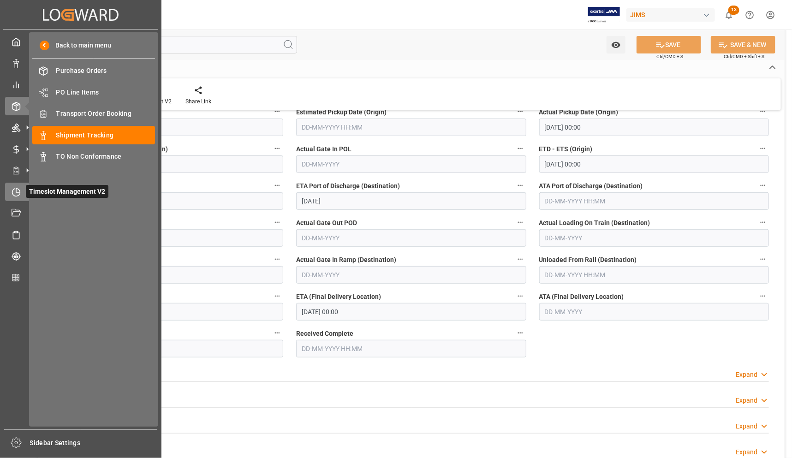
click at [15, 192] on icon at bounding box center [16, 192] width 9 height 9
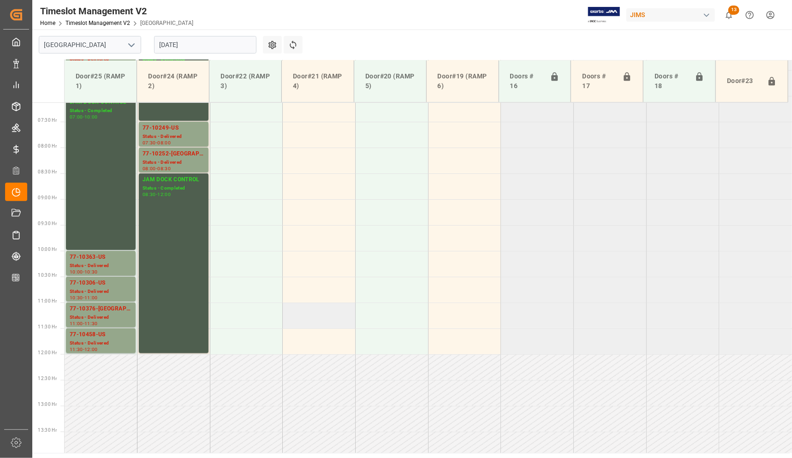
scroll to position [341, 0]
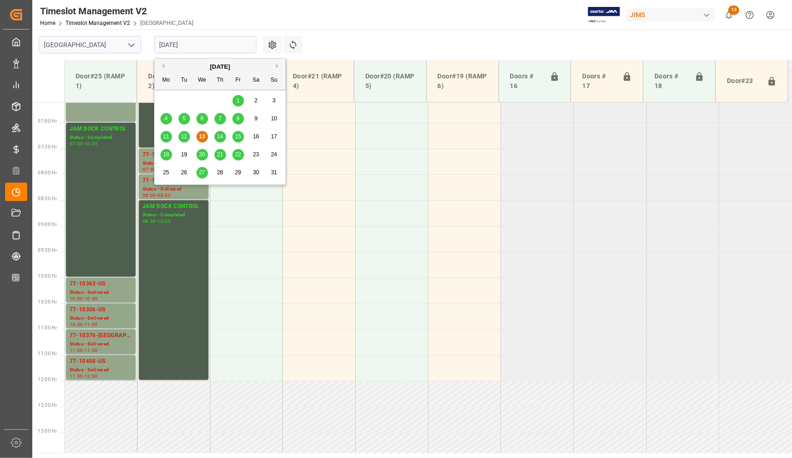
click at [217, 42] on input "[DATE]" at bounding box center [205, 45] width 102 height 18
click at [164, 135] on span "11" at bounding box center [166, 136] width 6 height 6
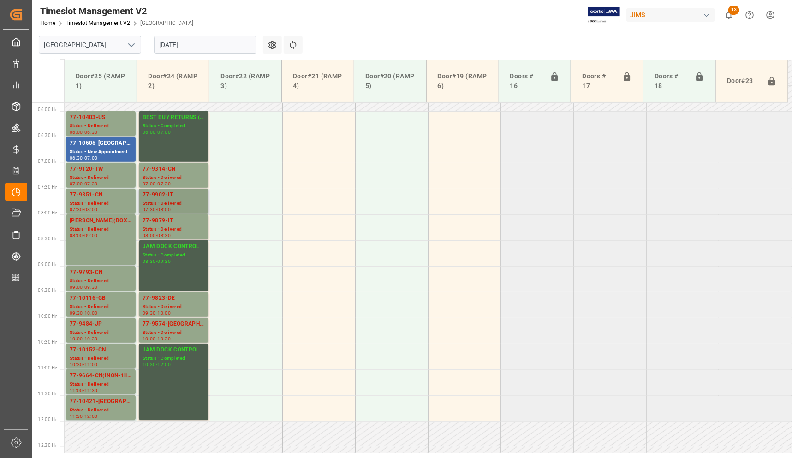
scroll to position [226, 0]
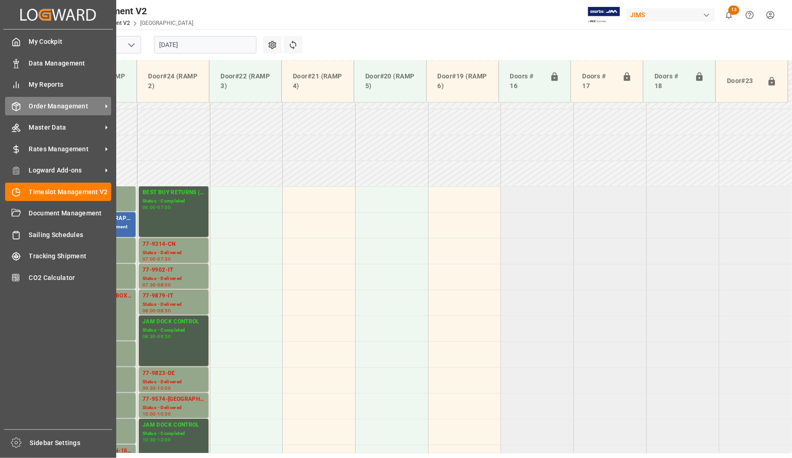
click at [38, 106] on span "Order Management" at bounding box center [65, 107] width 73 height 10
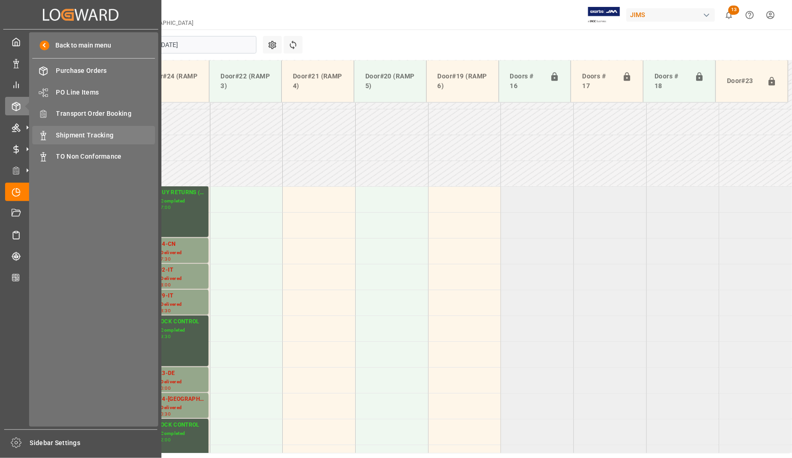
click at [70, 135] on span "Shipment Tracking" at bounding box center [105, 136] width 99 height 10
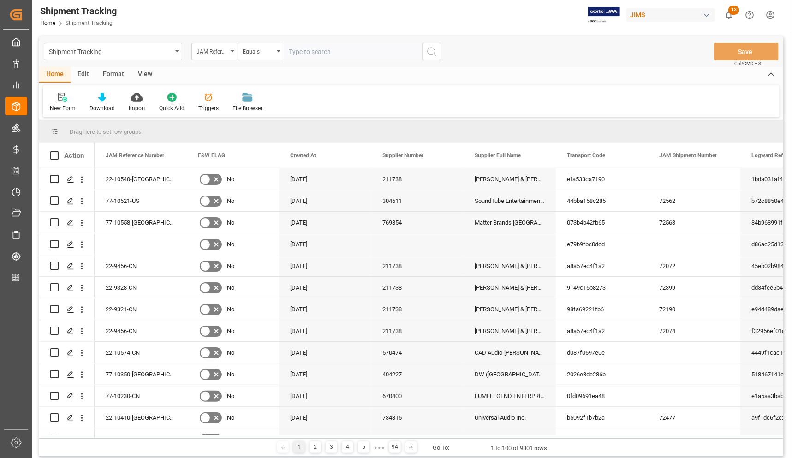
click at [310, 52] on input "text" at bounding box center [353, 52] width 138 height 18
type input "77-9793-CN"
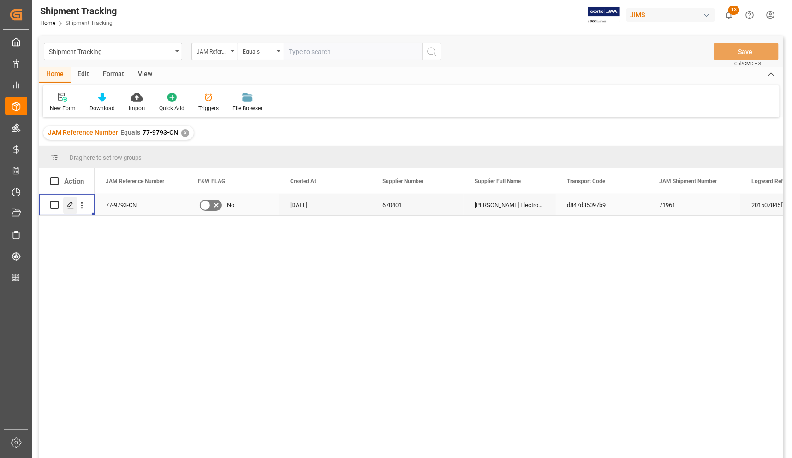
click at [73, 206] on icon "Press SPACE to select this row." at bounding box center [70, 205] width 7 height 7
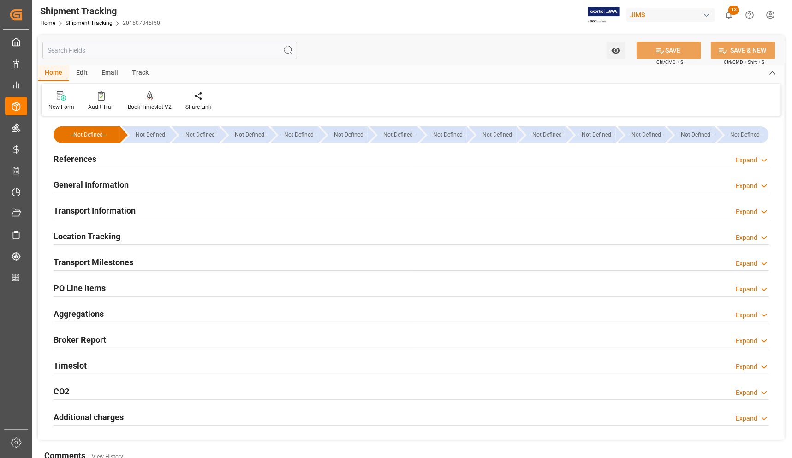
type input "[DATE] 00:00"
type input "[DATE]"
type input "[DATE] 00:00"
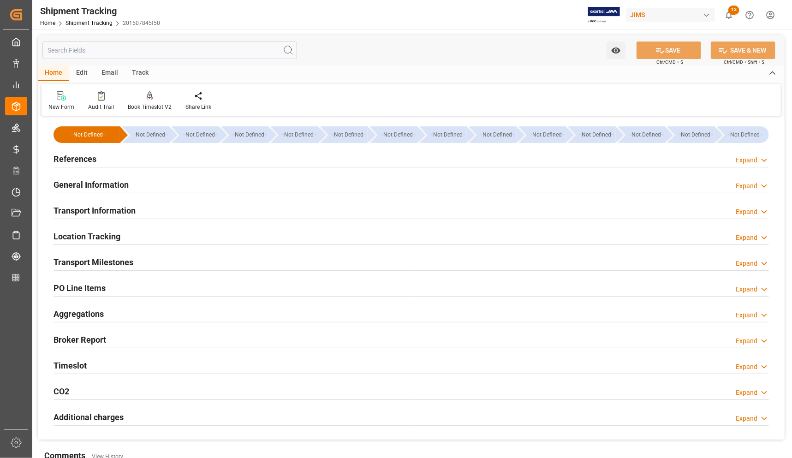
click at [85, 260] on h2 "Transport Milestones" at bounding box center [94, 262] width 80 height 12
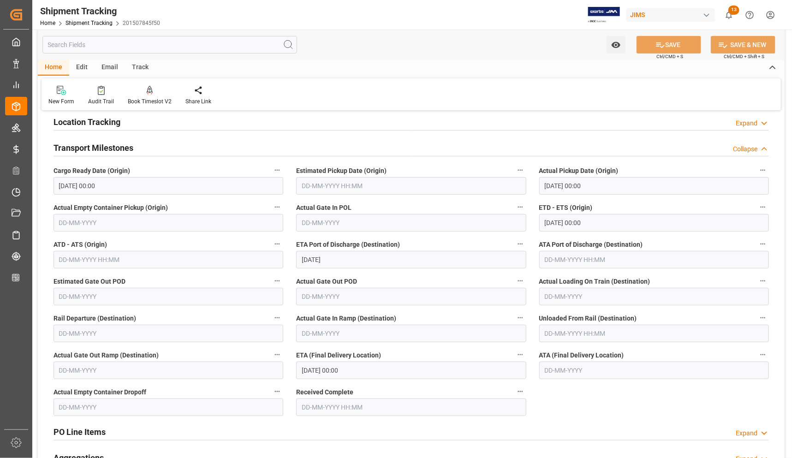
scroll to position [115, 0]
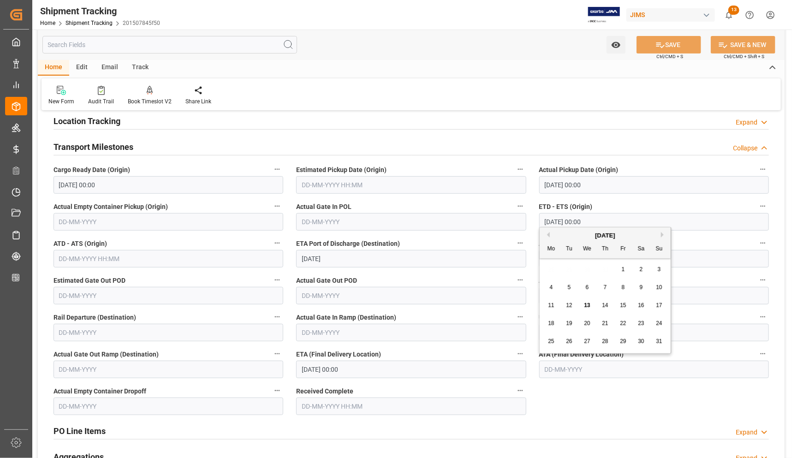
click at [560, 368] on input "text" at bounding box center [654, 370] width 230 height 18
click at [552, 305] on span "11" at bounding box center [551, 305] width 6 height 6
type input "[DATE]"
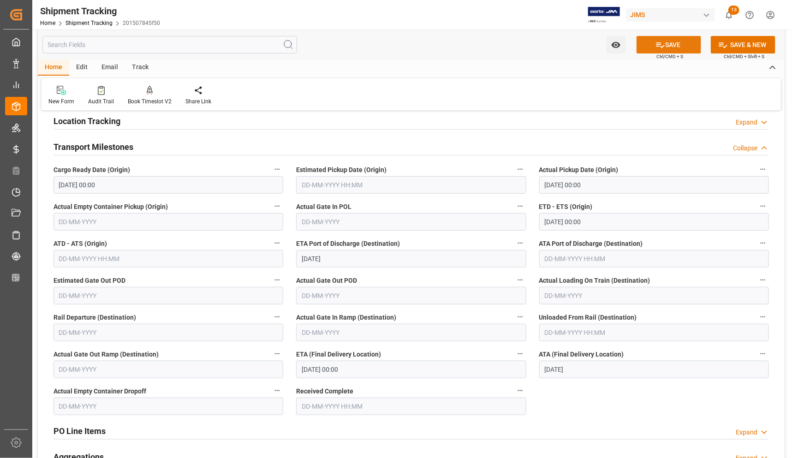
click at [679, 42] on button "SAVE" at bounding box center [669, 45] width 65 height 18
